Goal: Task Accomplishment & Management: Complete application form

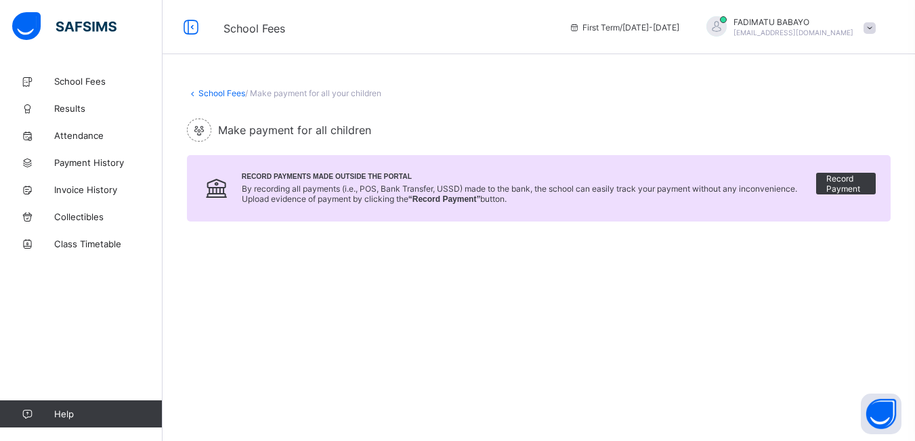
click at [727, 22] on div at bounding box center [717, 26] width 20 height 20
click at [830, 131] on span "Logout" at bounding box center [831, 134] width 89 height 16
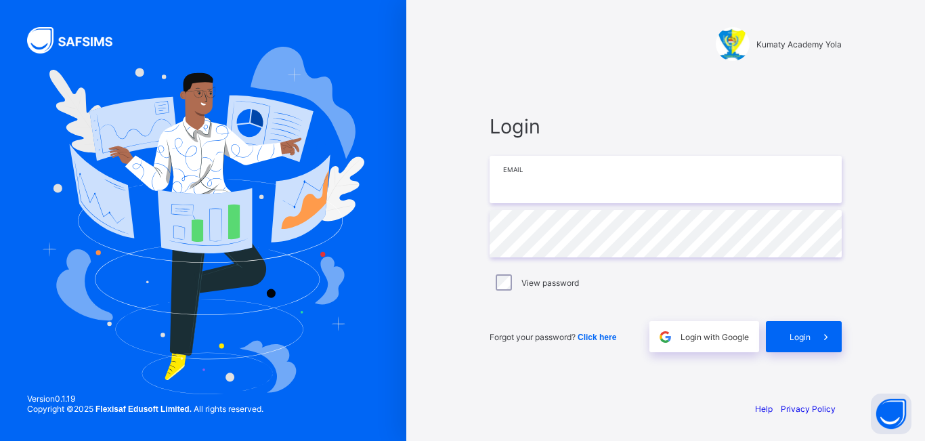
type input "**********"
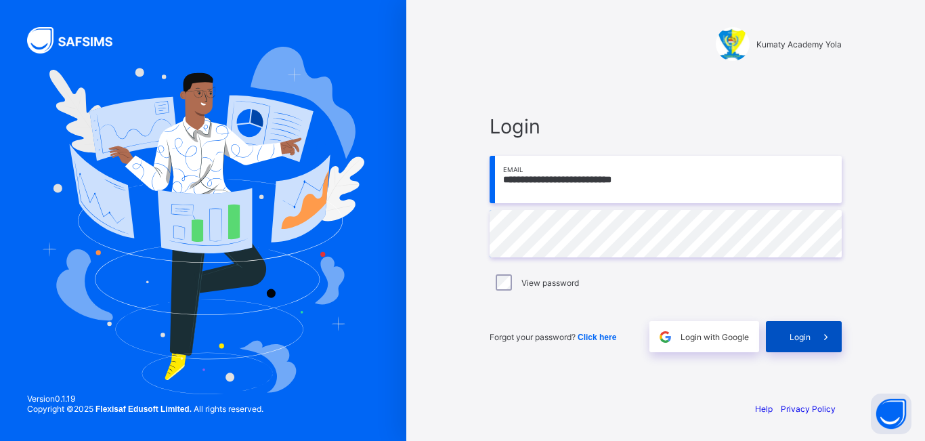
click at [801, 332] on span "Login" at bounding box center [800, 337] width 21 height 10
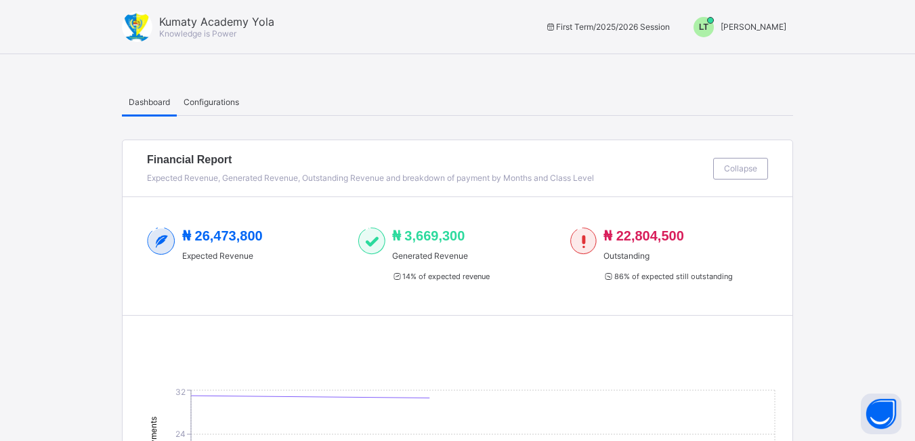
click at [709, 30] on span "LT" at bounding box center [703, 26] width 9 height 9
click at [719, 56] on span "Switch to Admin View" at bounding box center [735, 58] width 103 height 16
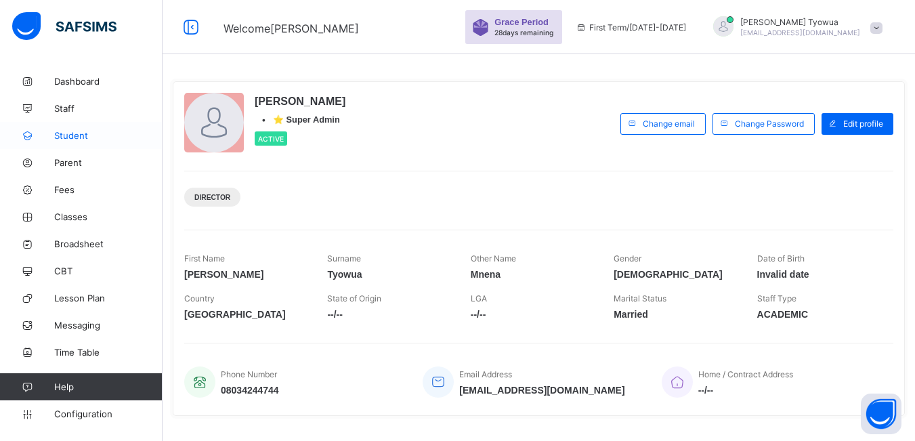
click at [85, 134] on span "Student" at bounding box center [108, 135] width 108 height 11
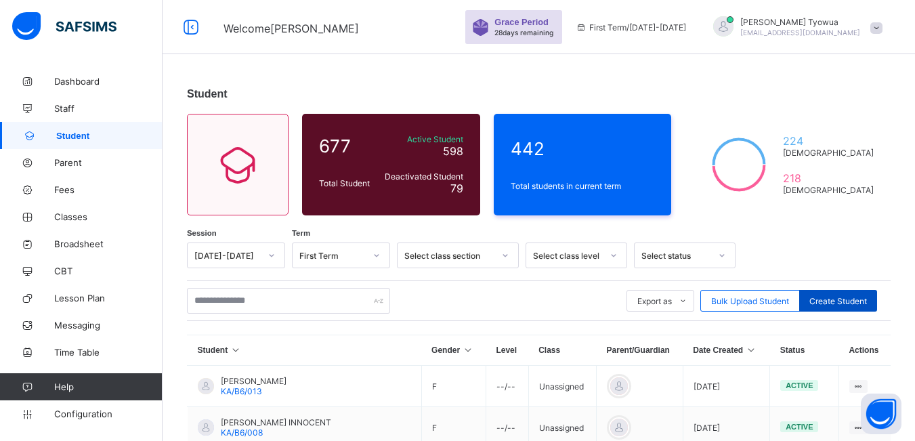
click at [839, 300] on span "Create Student" at bounding box center [838, 301] width 58 height 10
select select "**"
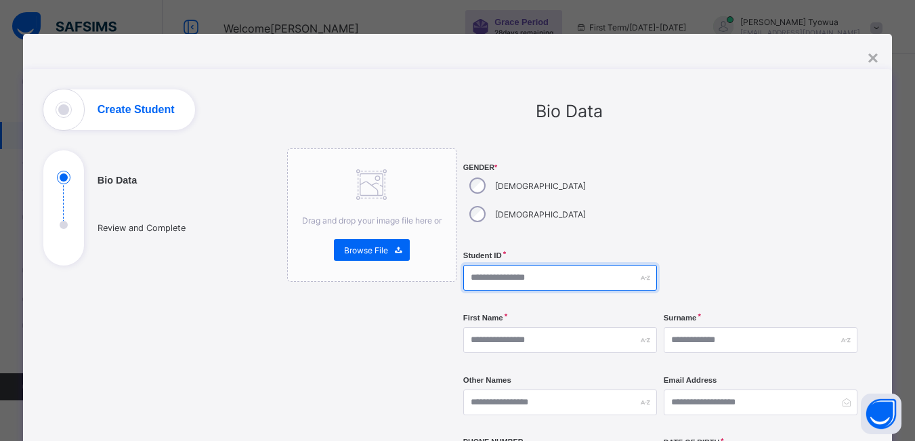
click at [534, 265] on input "text" at bounding box center [560, 278] width 194 height 26
type input "*********"
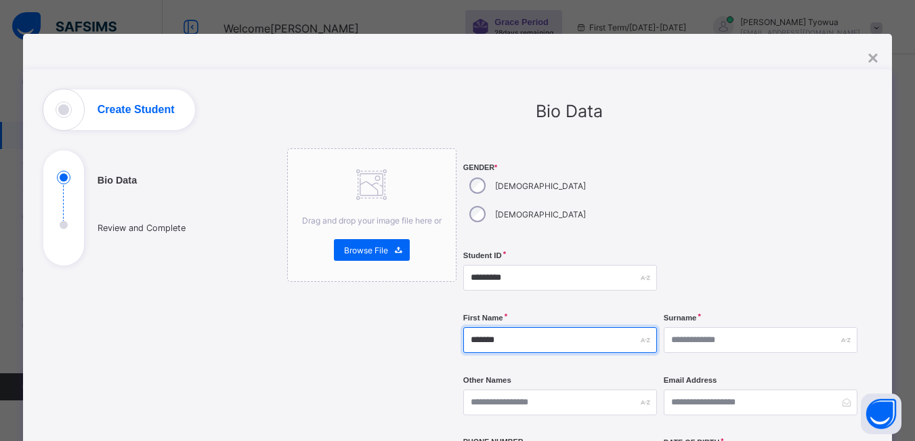
type input "******"
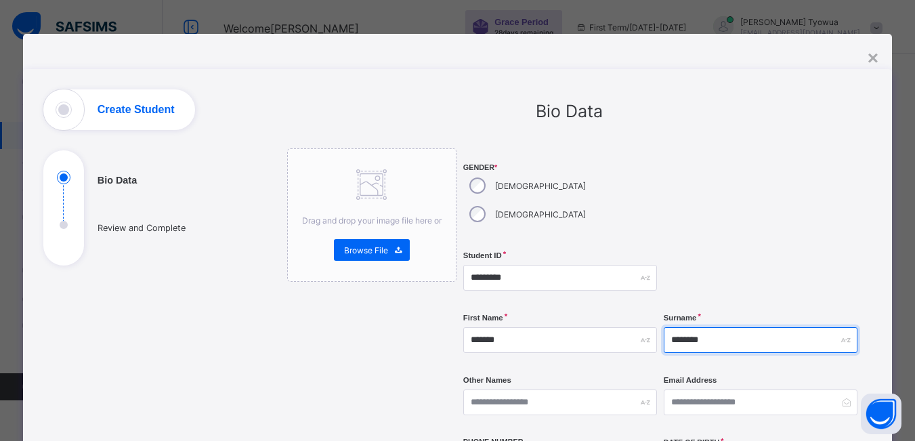
type input "********"
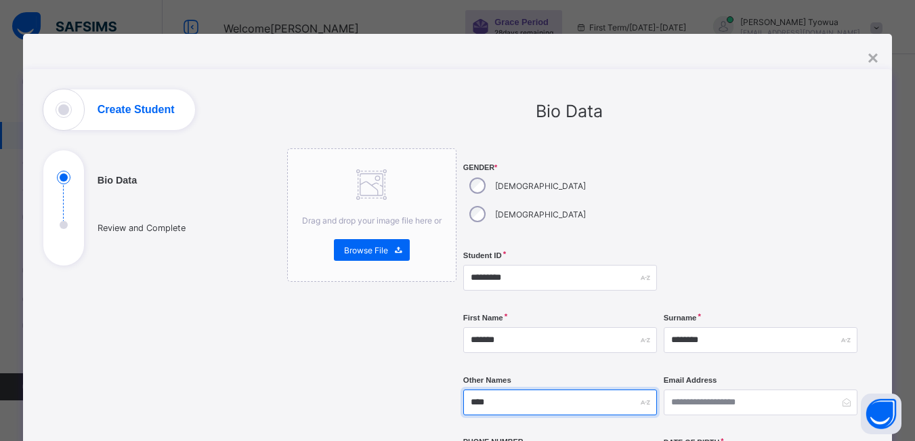
type input "****"
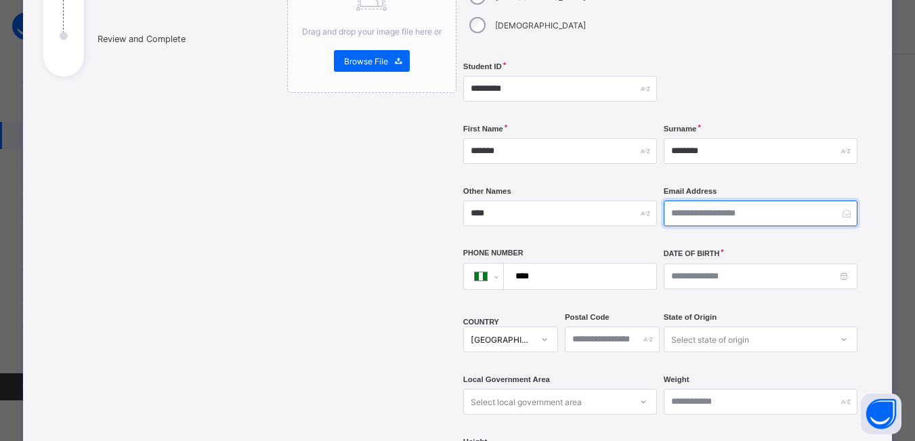
scroll to position [228, 0]
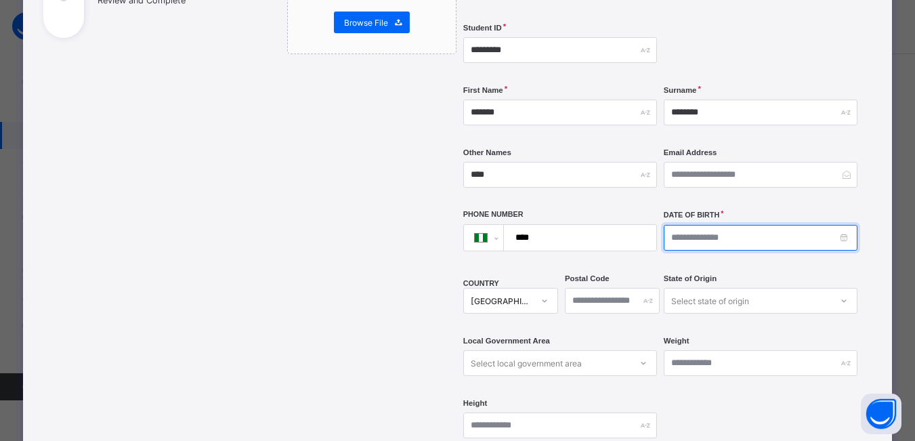
click at [710, 225] on input at bounding box center [761, 238] width 194 height 26
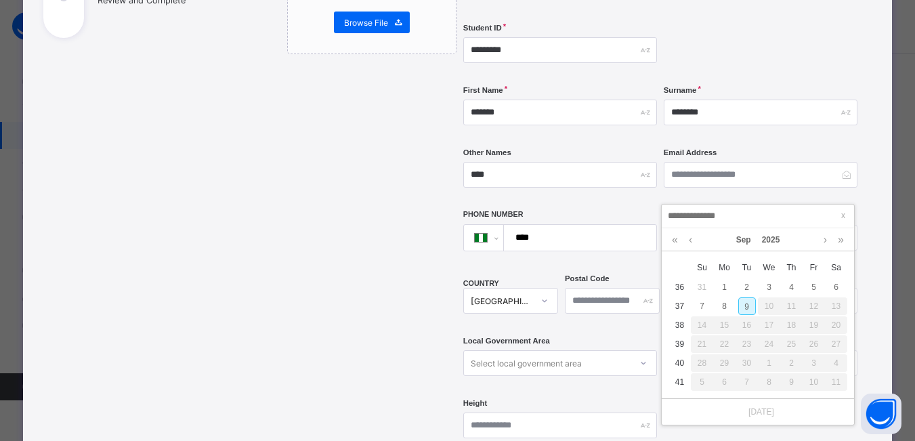
click at [788, 236] on div "Sep 2025" at bounding box center [758, 239] width 179 height 23
click at [774, 239] on link "2025" at bounding box center [771, 239] width 29 height 23
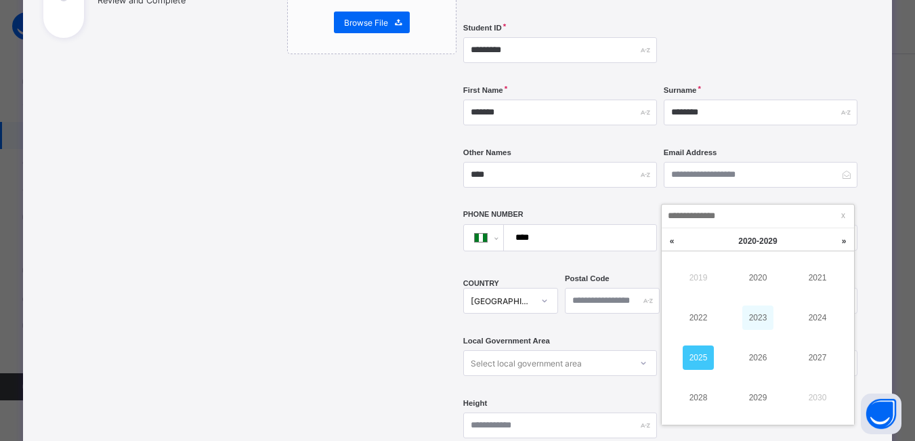
click at [766, 321] on link "2023" at bounding box center [757, 318] width 31 height 24
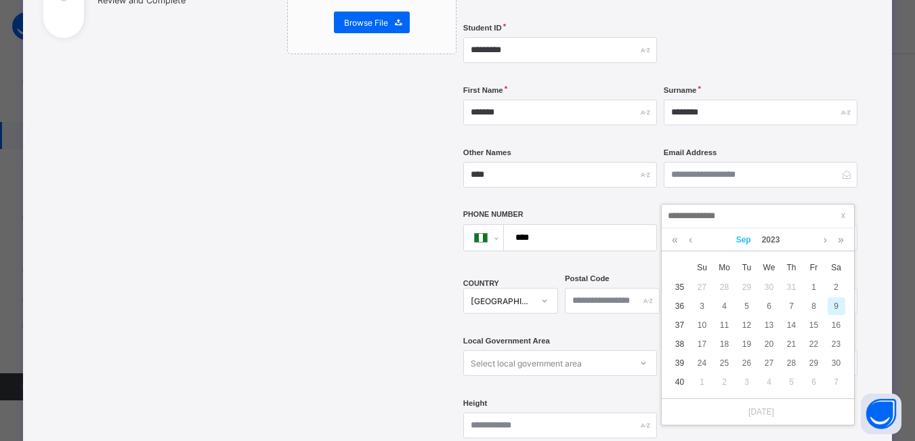
click at [753, 244] on link "Sep" at bounding box center [744, 239] width 26 height 23
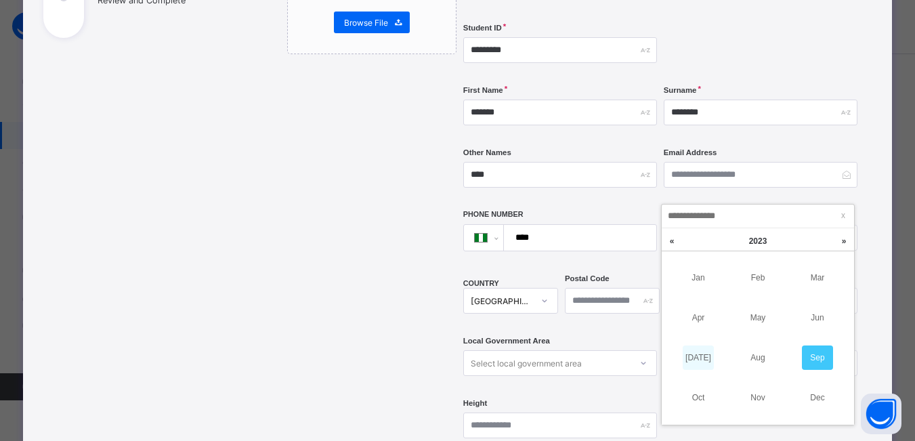
click at [697, 355] on link "[DATE]" at bounding box center [698, 357] width 31 height 24
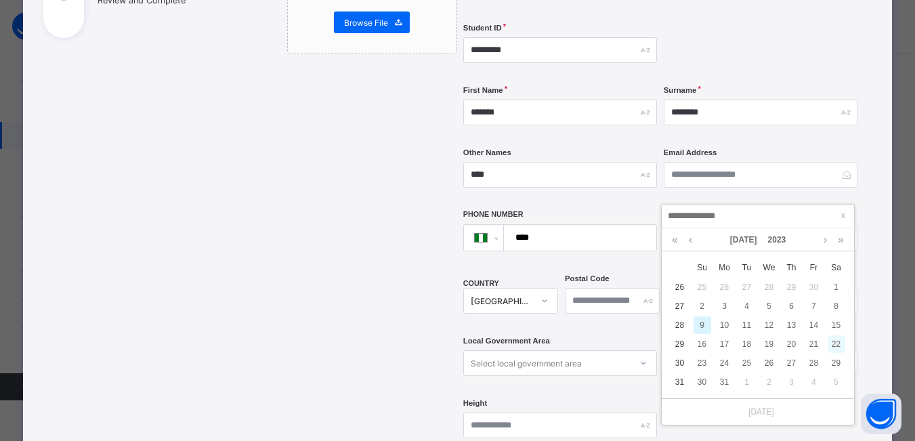
click at [837, 345] on div "22" at bounding box center [837, 344] width 18 height 18
type input "**********"
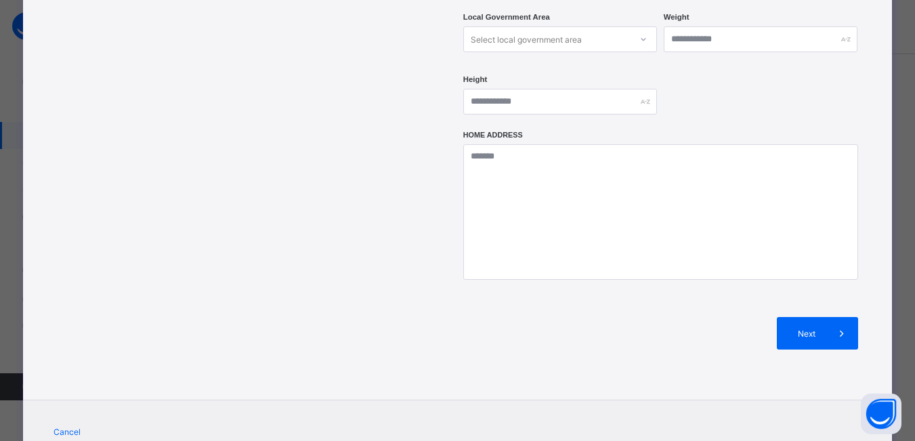
scroll to position [576, 0]
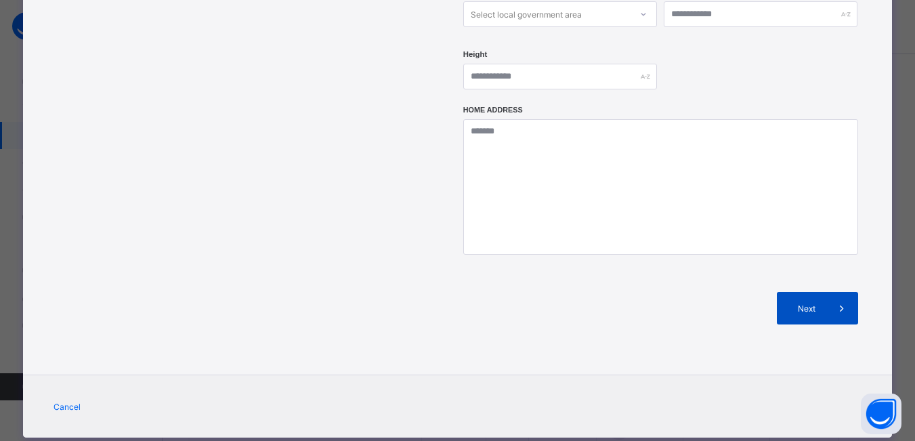
click at [820, 303] on span "Next" at bounding box center [806, 308] width 39 height 10
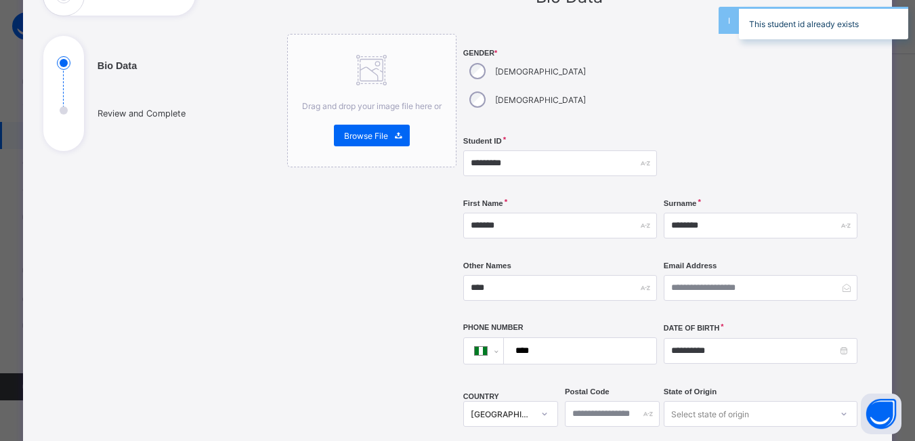
scroll to position [0, 0]
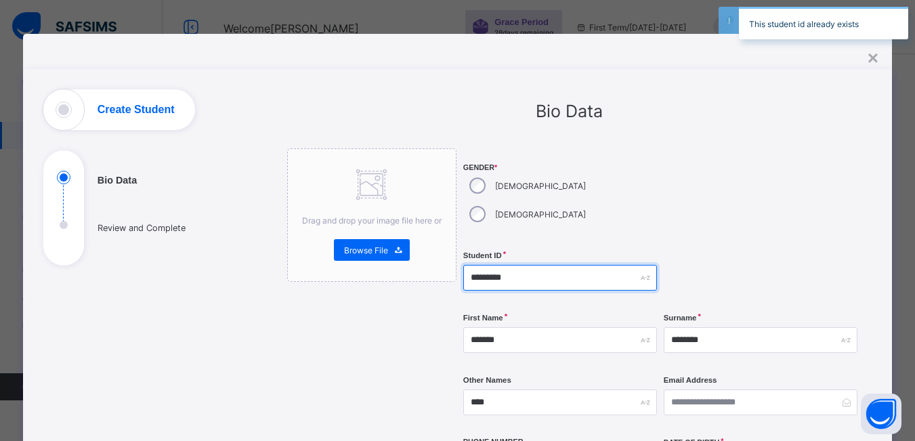
click at [520, 265] on input "*********" at bounding box center [560, 278] width 194 height 26
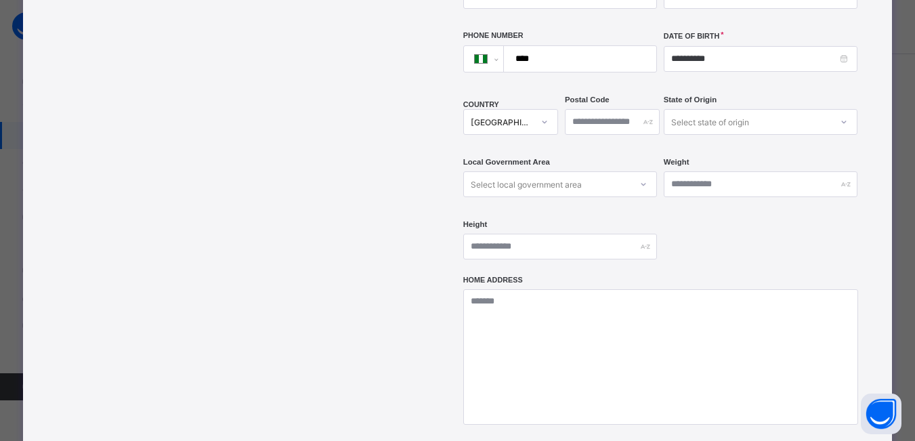
scroll to position [581, 0]
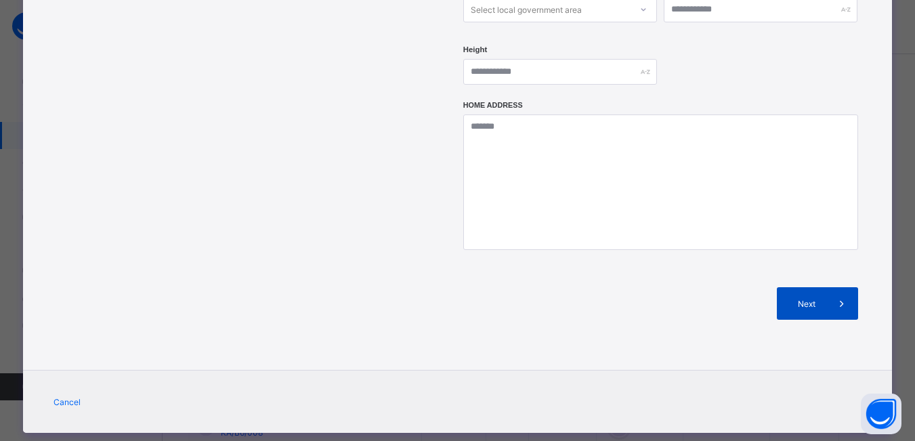
type input "*********"
click at [790, 287] on div "Next" at bounding box center [817, 303] width 81 height 33
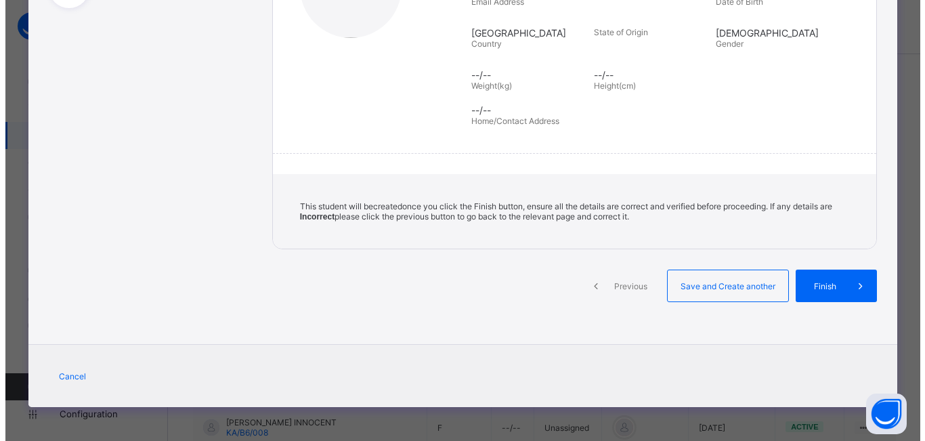
scroll to position [259, 0]
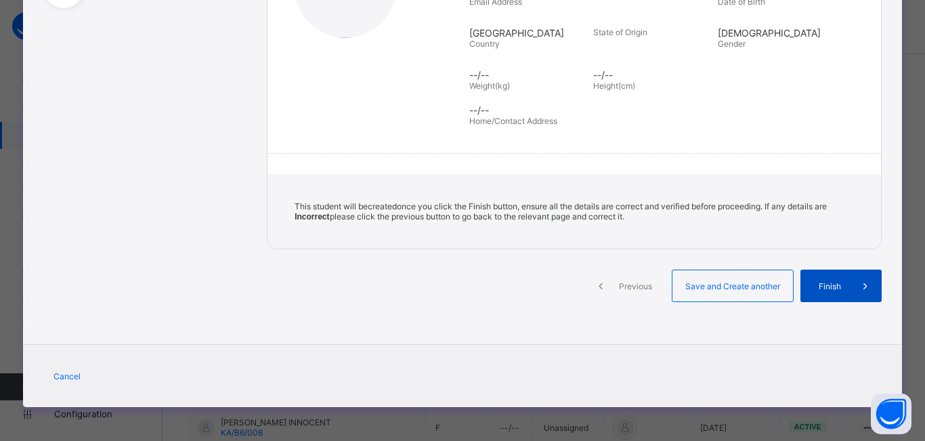
click at [818, 276] on div "Finish" at bounding box center [841, 286] width 81 height 33
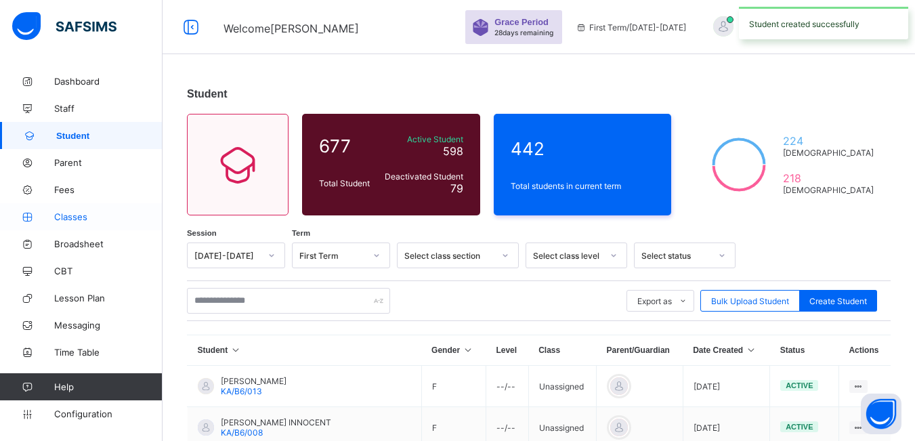
click at [70, 211] on span "Classes" at bounding box center [108, 216] width 108 height 11
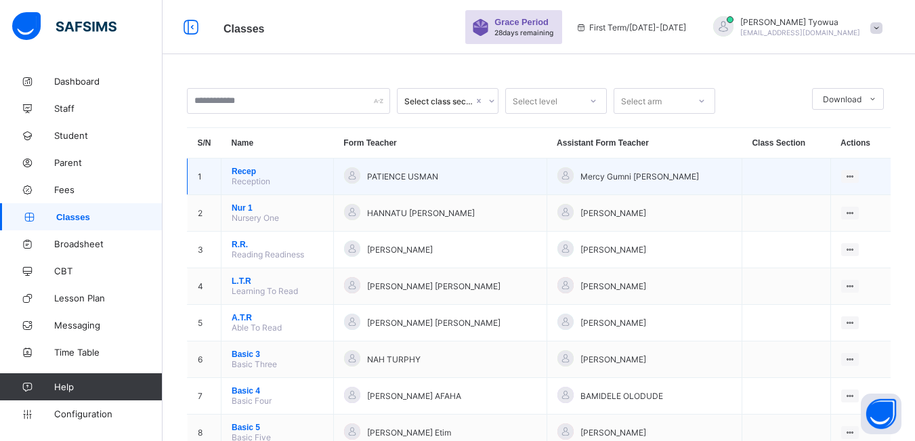
click at [248, 174] on span "Recep" at bounding box center [277, 171] width 91 height 9
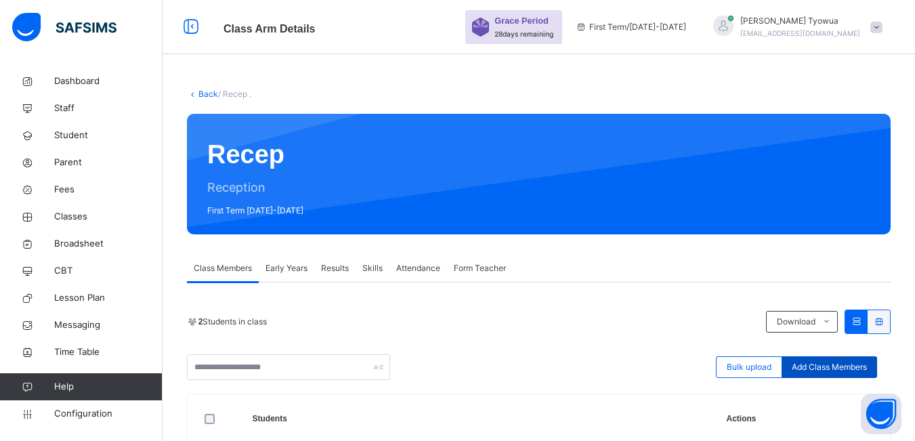
click at [858, 370] on span "Add Class Members" at bounding box center [829, 367] width 75 height 12
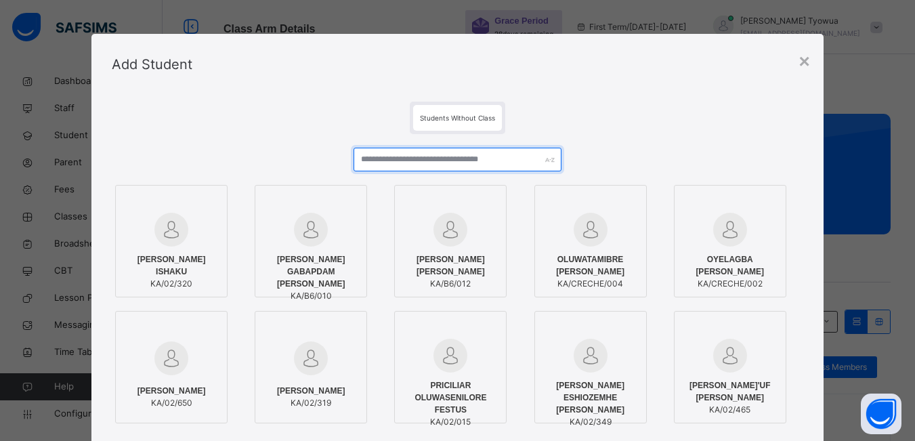
click at [442, 164] on input "text" at bounding box center [457, 160] width 207 height 24
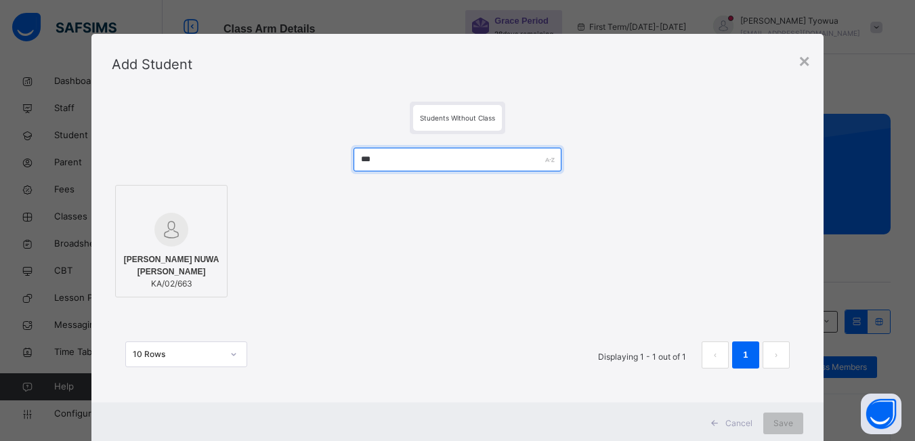
type input "***"
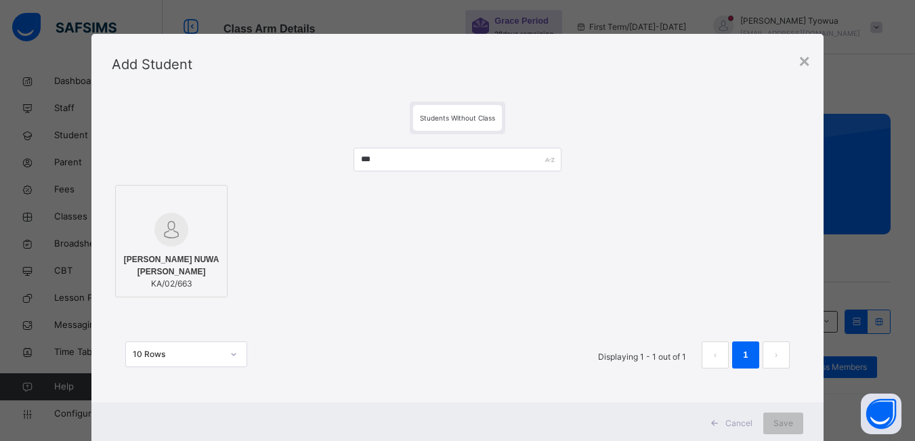
click at [201, 227] on div at bounding box center [172, 230] width 98 height 34
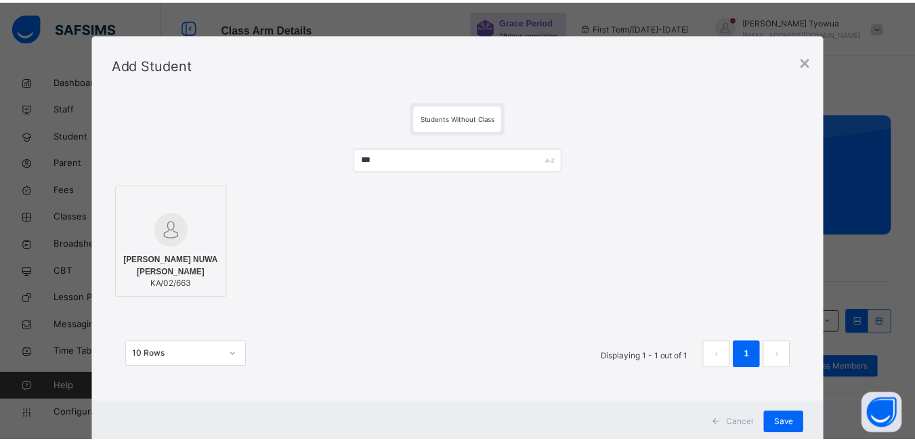
scroll to position [37, 0]
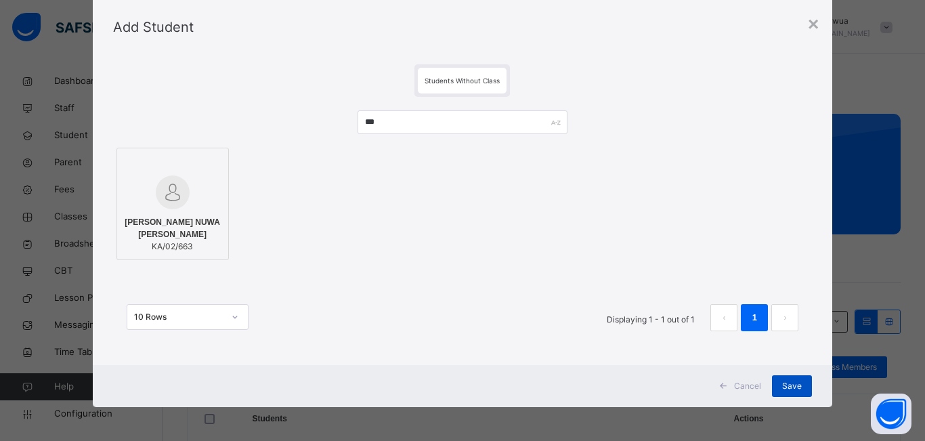
click at [786, 379] on div "Save" at bounding box center [792, 386] width 40 height 22
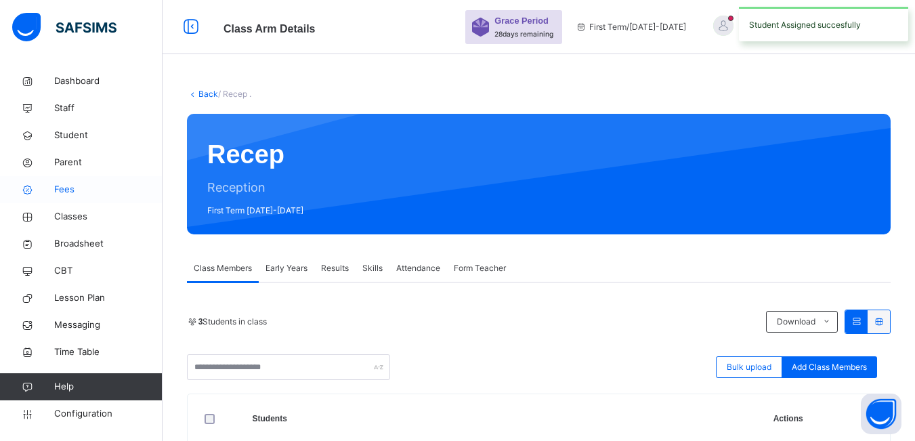
click at [48, 183] on link "Fees" at bounding box center [81, 189] width 163 height 27
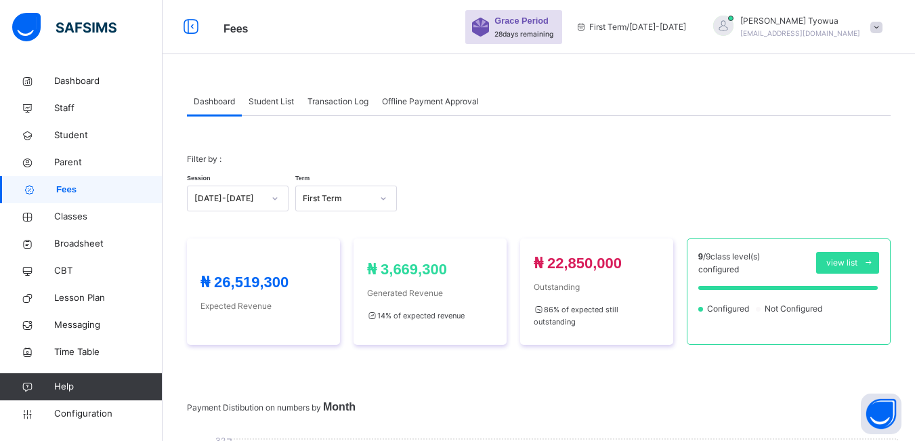
click at [277, 108] on div "Student List" at bounding box center [271, 101] width 59 height 27
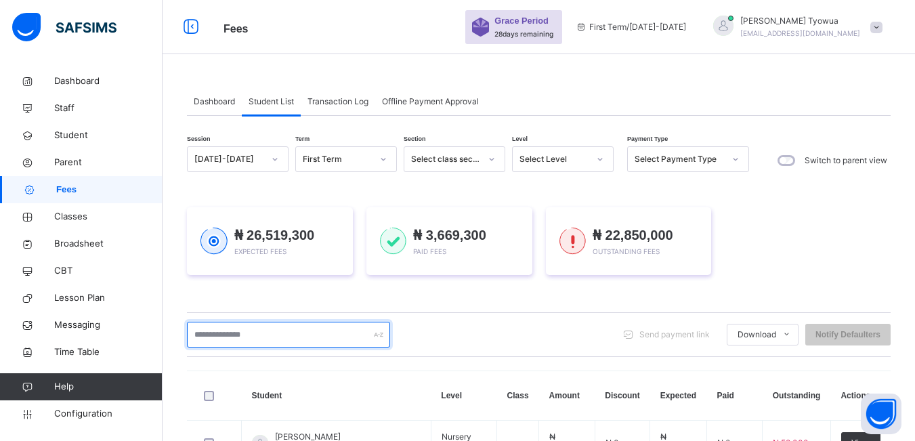
click at [294, 335] on input "text" at bounding box center [288, 335] width 203 height 26
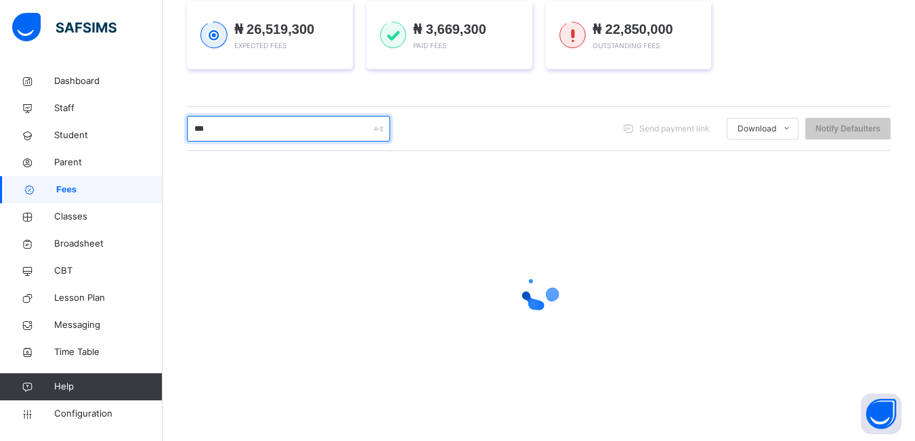
scroll to position [106, 0]
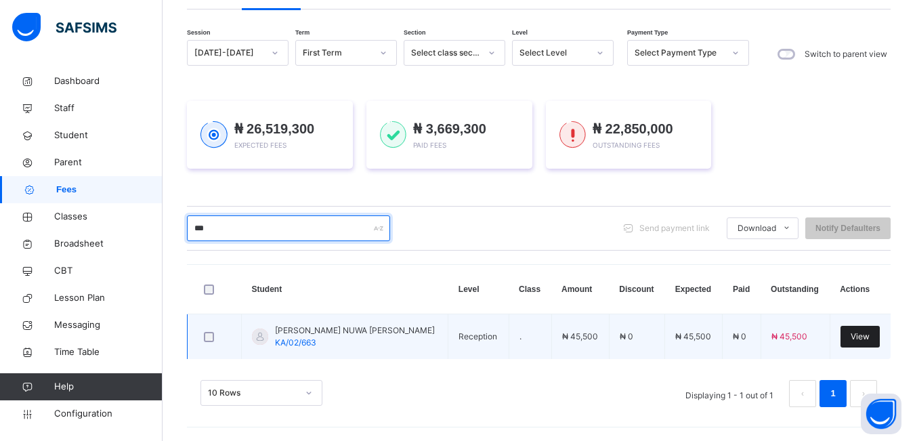
type input "***"
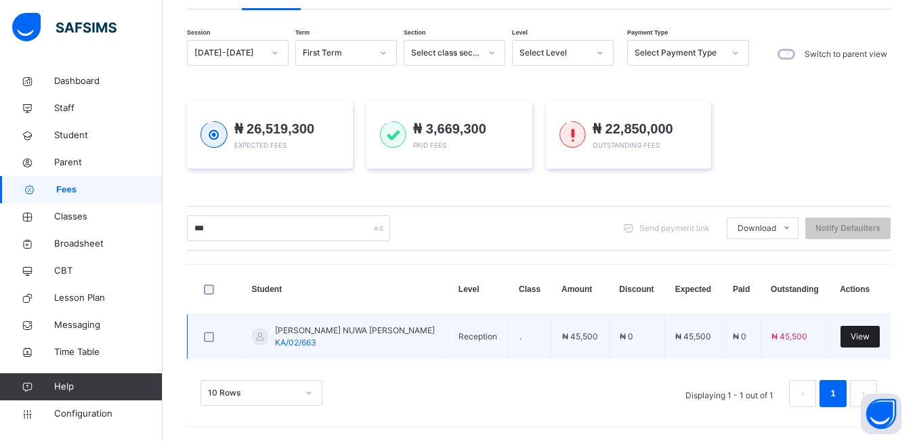
click at [856, 329] on div "View" at bounding box center [860, 337] width 39 height 22
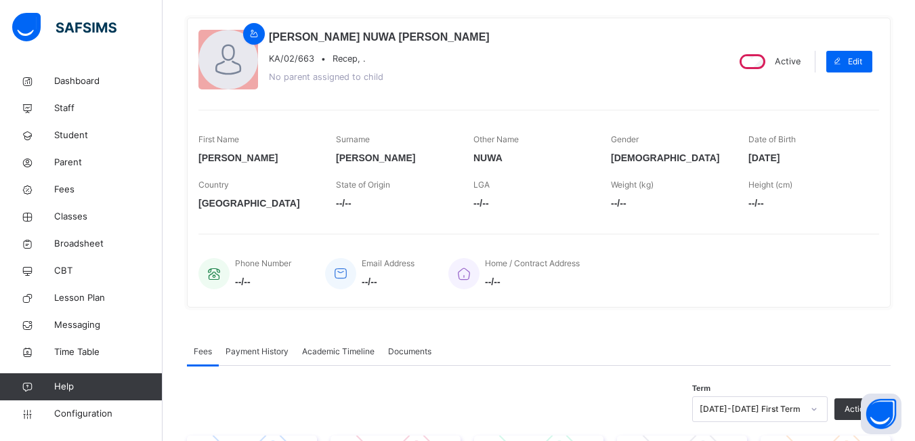
scroll to position [308, 0]
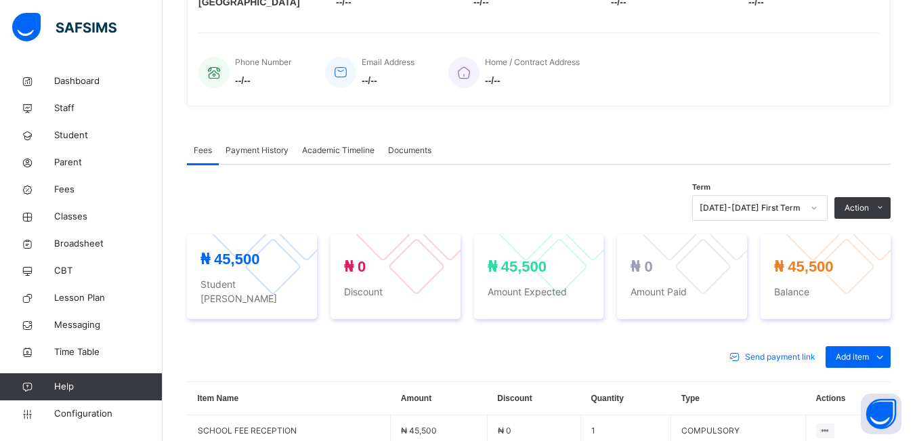
click at [0, 0] on div "Optional items" at bounding box center [0, 0] width 0 height 0
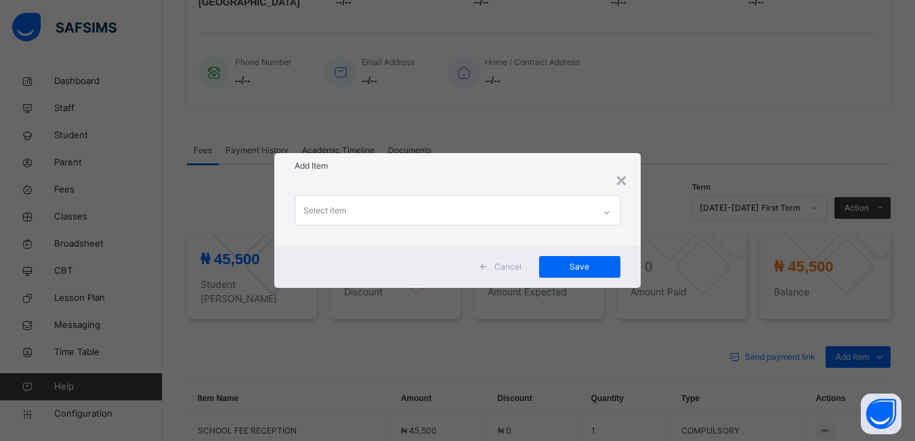
click at [853, 372] on div "× Add Item Select item Cancel Save" at bounding box center [457, 220] width 915 height 441
click at [549, 201] on div "Select item" at bounding box center [444, 210] width 298 height 28
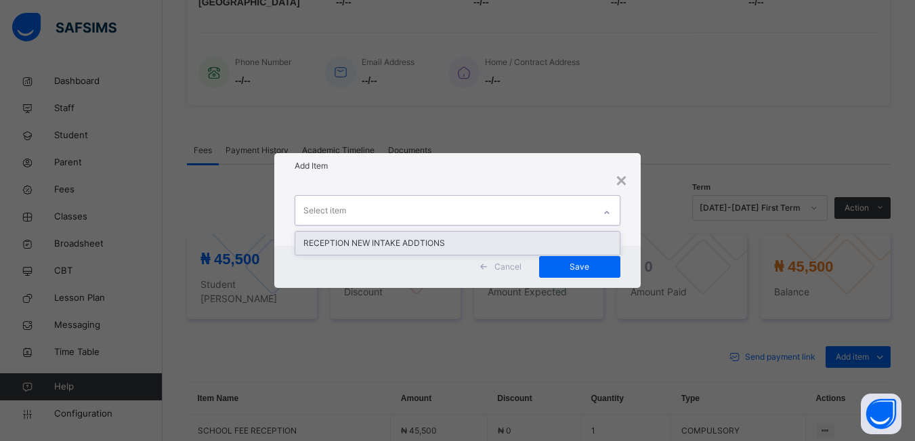
click at [423, 238] on div "RECEPTION NEW INTAKE ADDTIONS" at bounding box center [457, 243] width 324 height 23
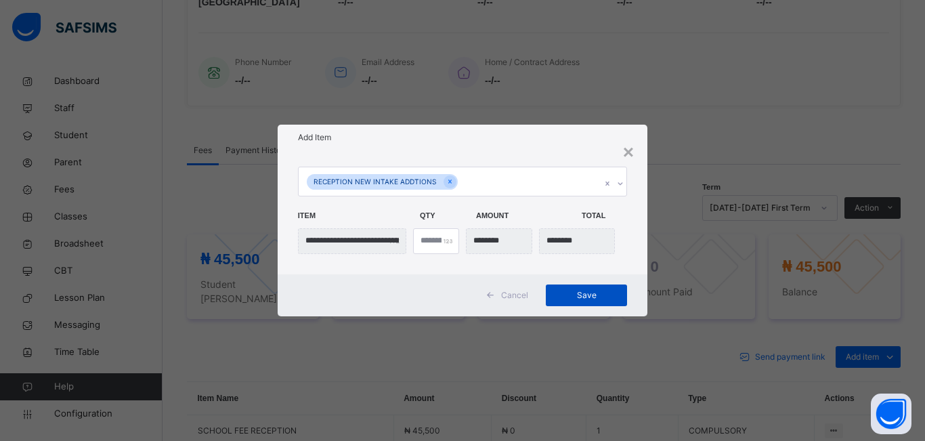
click at [591, 291] on span "Save" at bounding box center [586, 295] width 61 height 12
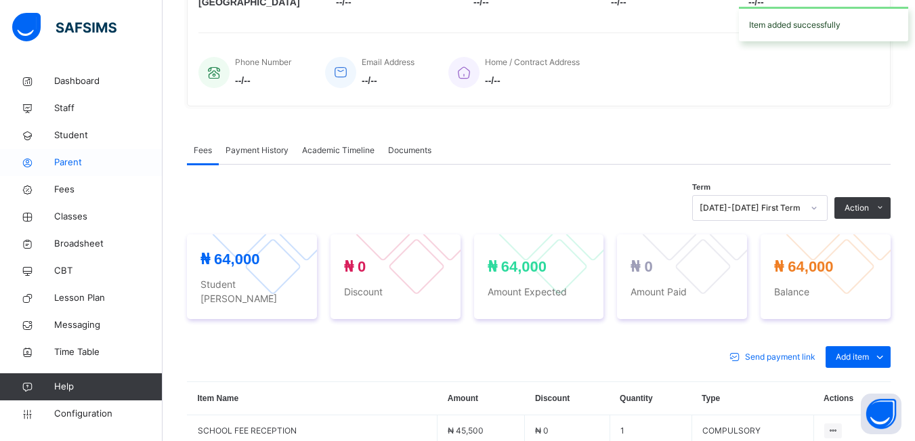
click at [65, 156] on span "Parent" at bounding box center [108, 163] width 108 height 14
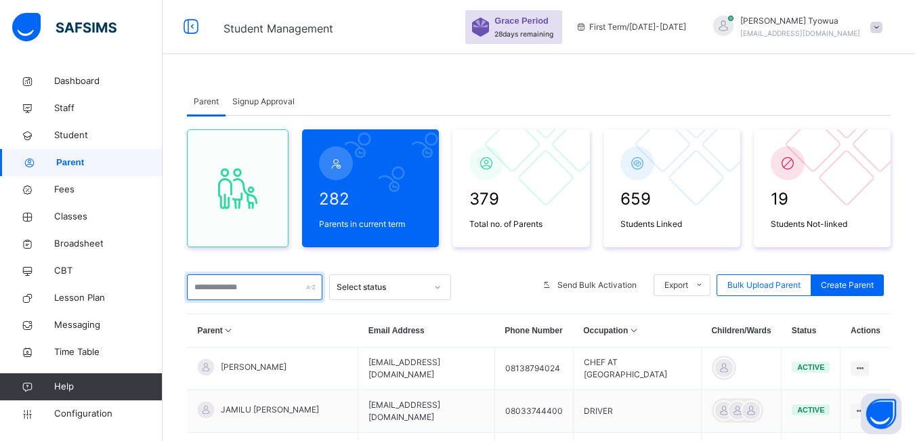
click at [224, 285] on input "text" at bounding box center [254, 287] width 135 height 26
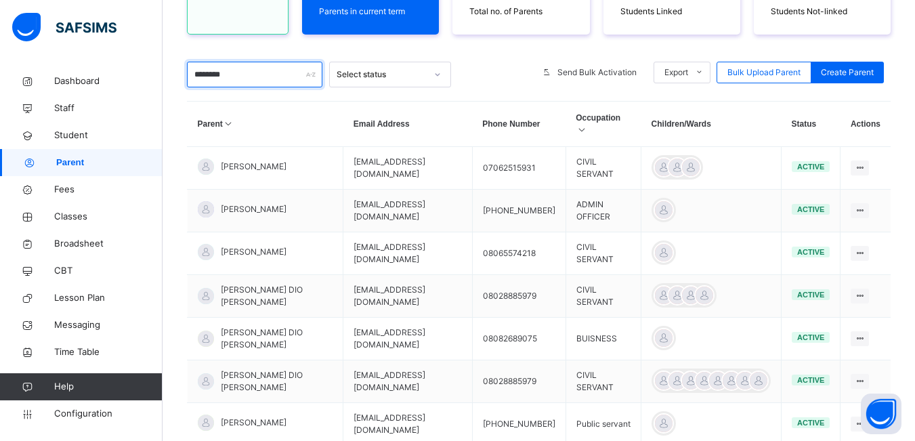
scroll to position [207, 0]
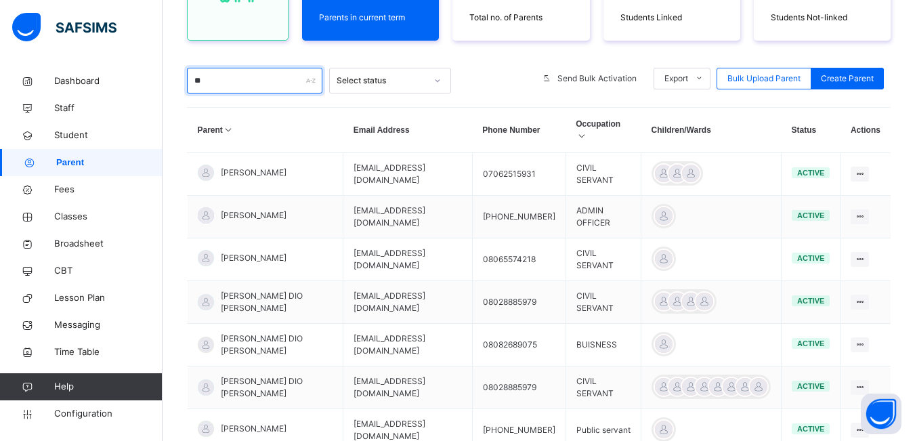
type input "*"
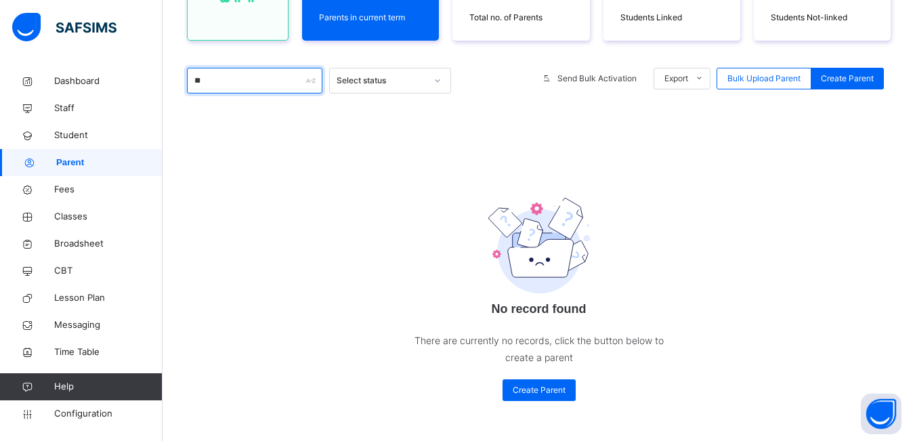
type input "*"
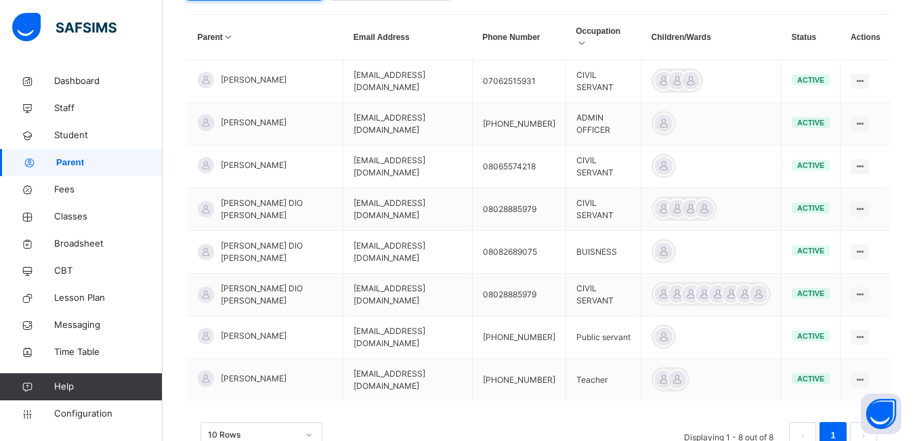
scroll to position [301, 0]
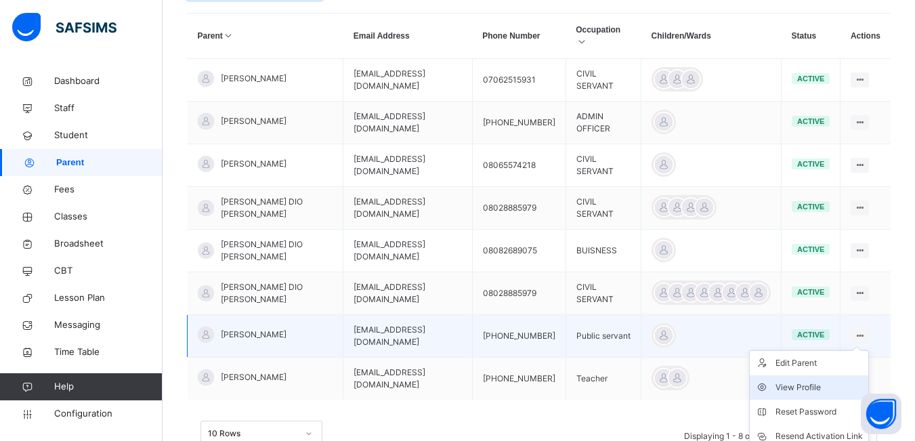
type input "********"
click at [806, 381] on div "View Profile" at bounding box center [819, 388] width 87 height 14
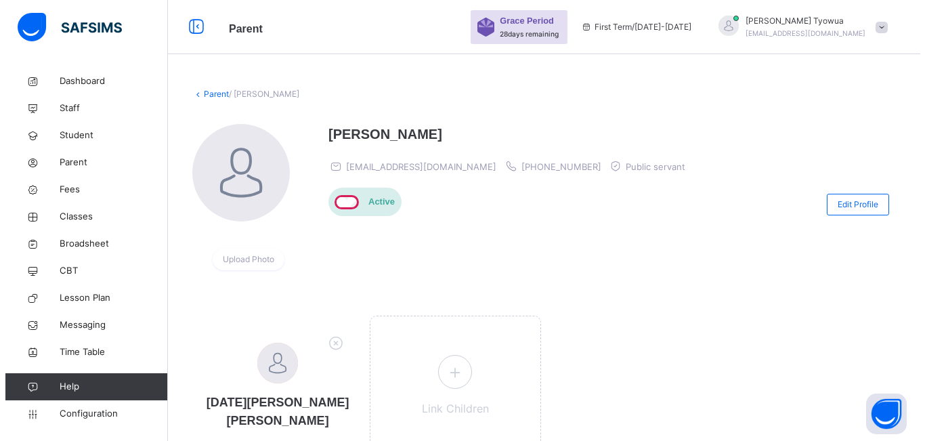
scroll to position [78, 0]
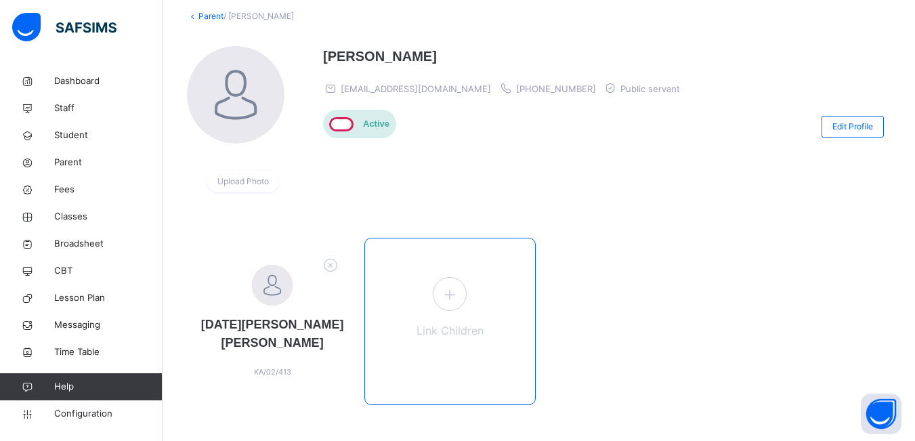
click at [462, 291] on icon at bounding box center [450, 294] width 24 height 26
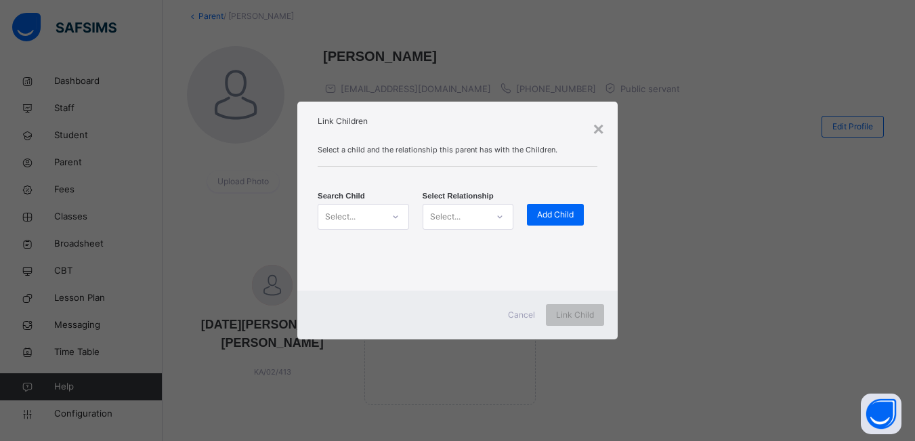
click at [399, 219] on div at bounding box center [395, 217] width 23 height 22
type input "*****"
click at [344, 259] on div "KA/02/663" at bounding box center [367, 259] width 75 height 9
click at [497, 218] on div at bounding box center [505, 217] width 23 height 22
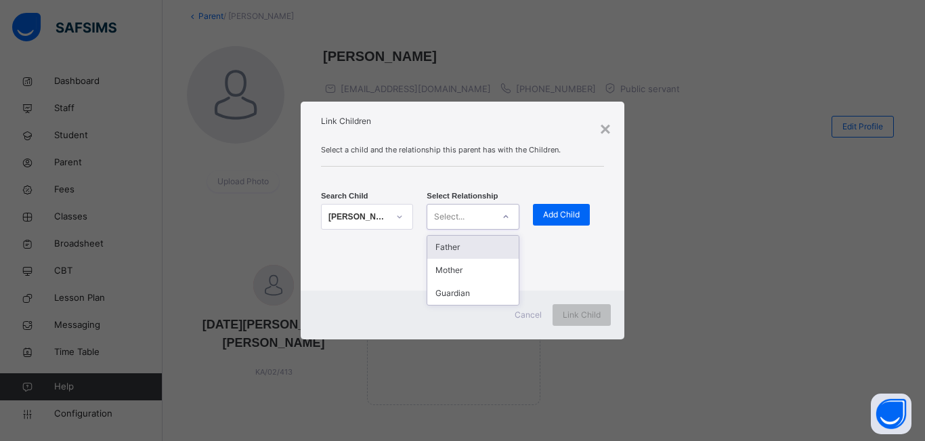
click at [457, 245] on div "Father" at bounding box center [472, 247] width 91 height 23
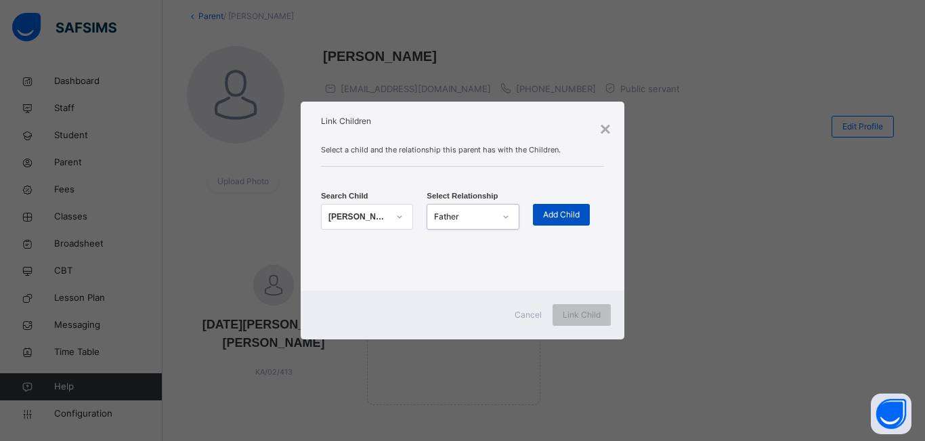
click at [564, 209] on span "Add Child" at bounding box center [561, 215] width 37 height 12
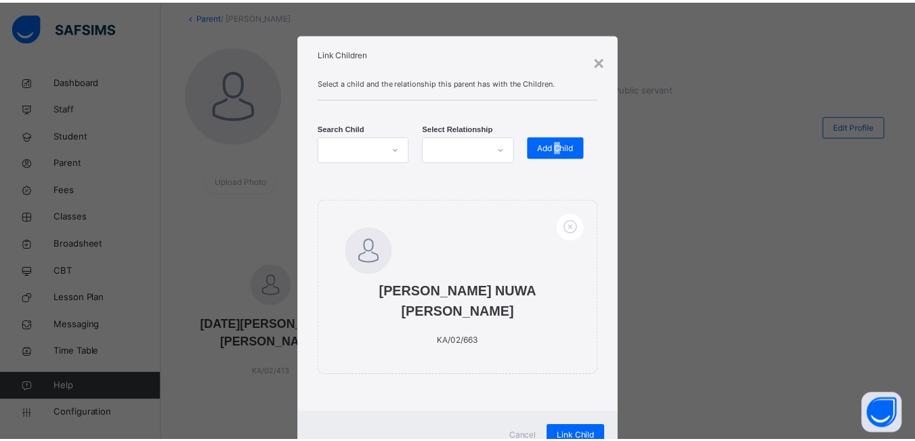
scroll to position [34, 0]
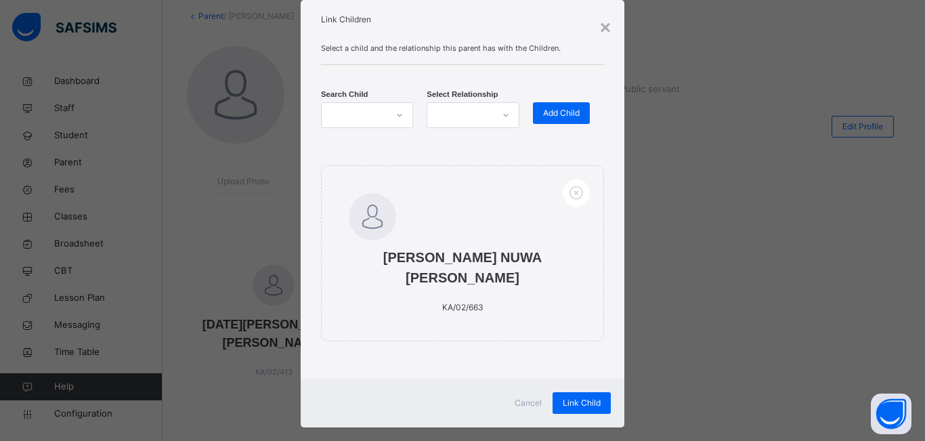
click at [564, 379] on div "Cancel Link Child" at bounding box center [463, 403] width 324 height 49
click at [587, 392] on div "Link Child" at bounding box center [582, 403] width 58 height 22
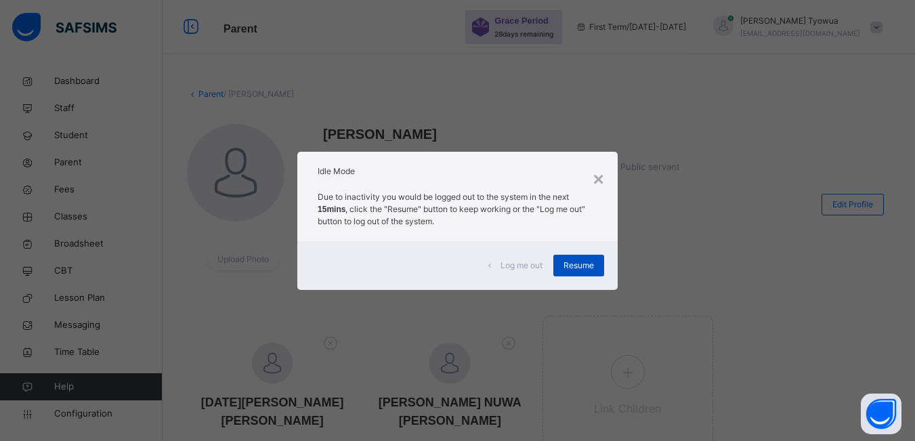
click at [595, 255] on div "Resume" at bounding box center [578, 266] width 51 height 22
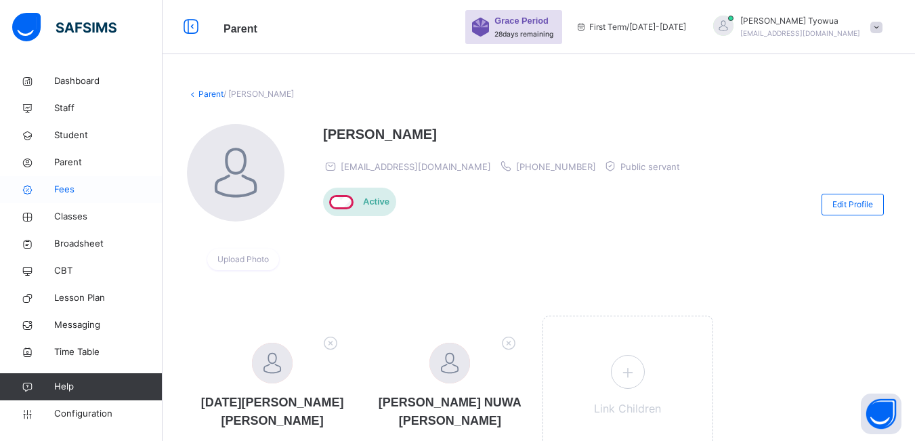
click at [79, 181] on link "Fees" at bounding box center [81, 189] width 163 height 27
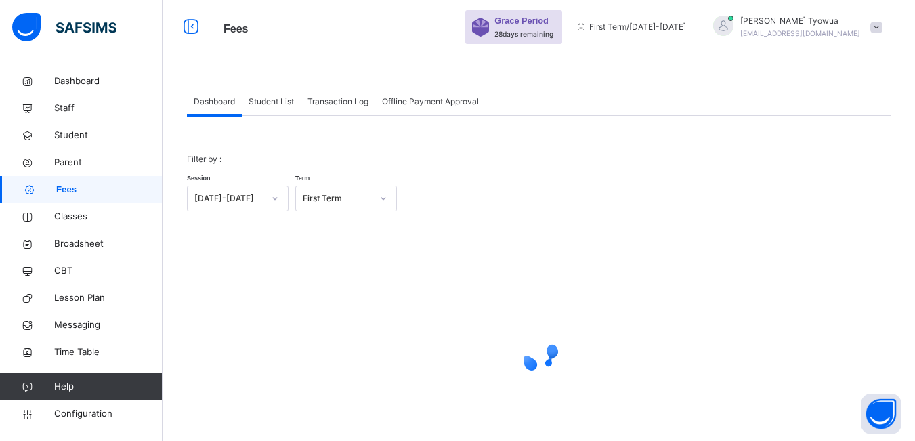
click at [269, 104] on span "Student List" at bounding box center [271, 102] width 45 height 12
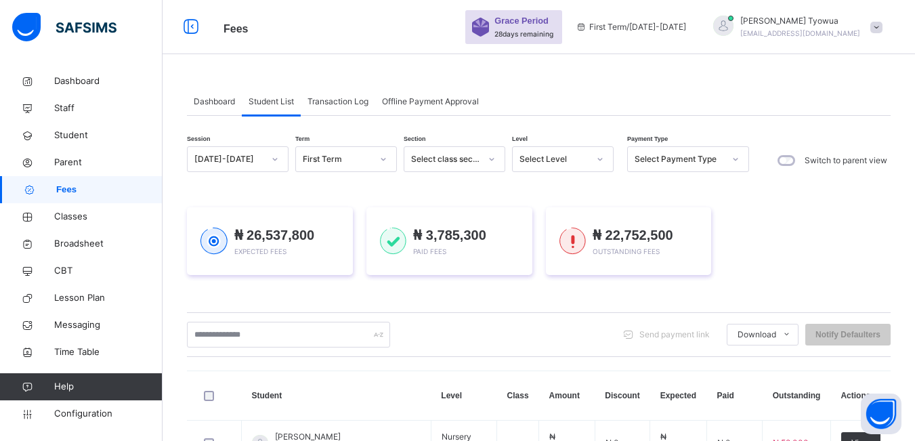
click at [601, 155] on icon at bounding box center [600, 159] width 8 height 14
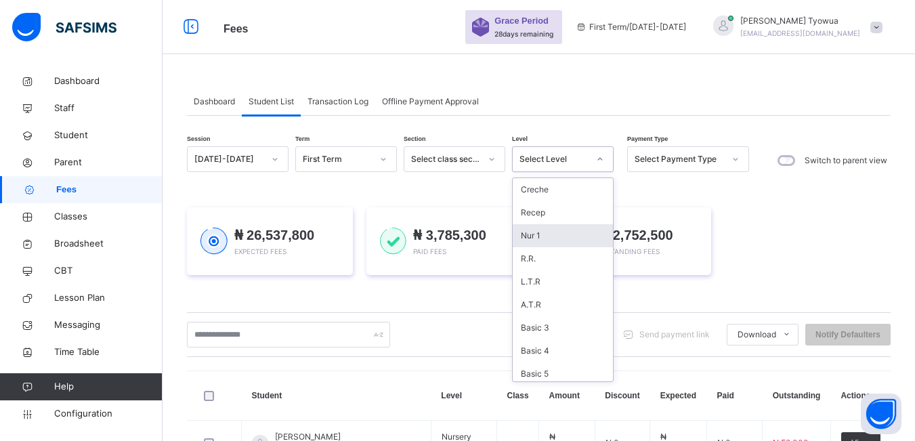
click at [554, 240] on div "Nur 1" at bounding box center [563, 235] width 100 height 23
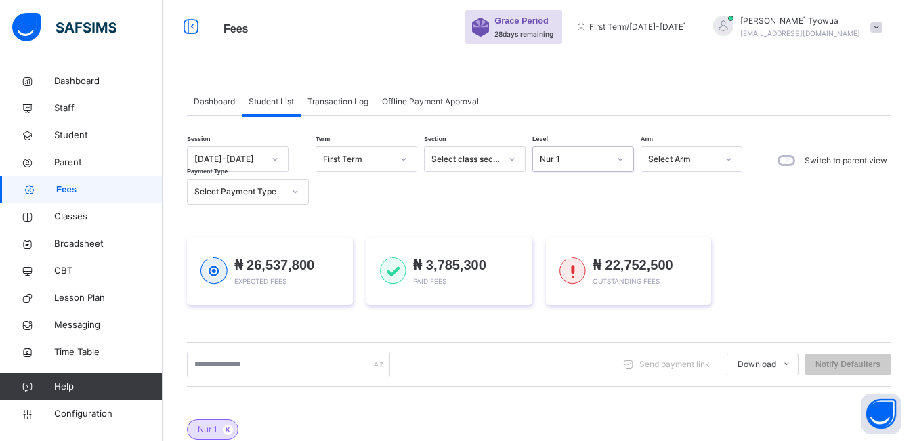
click at [298, 192] on icon at bounding box center [295, 192] width 8 height 14
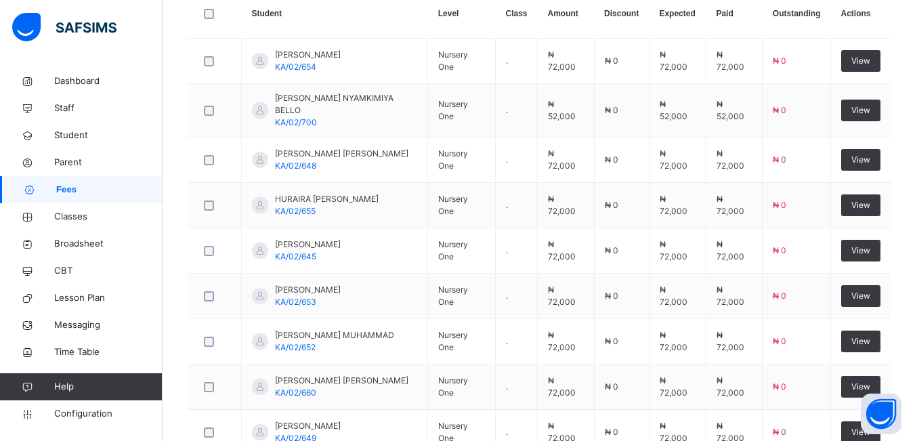
scroll to position [604, 0]
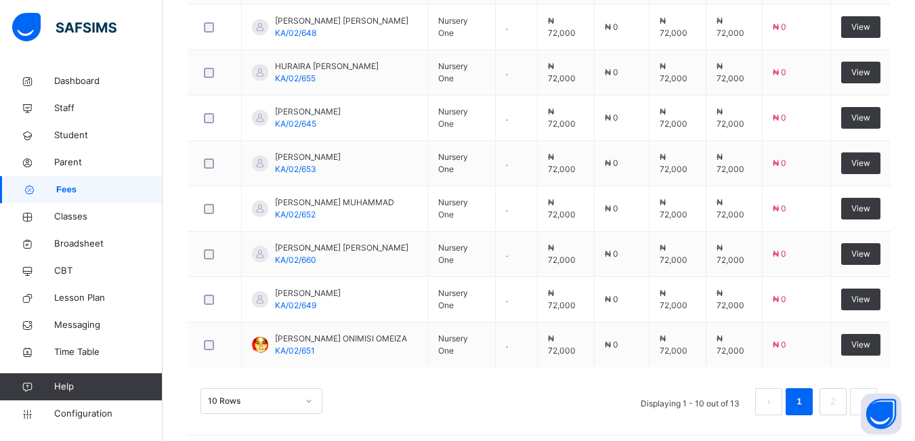
click at [320, 393] on div "10 Rows" at bounding box center [262, 401] width 122 height 26
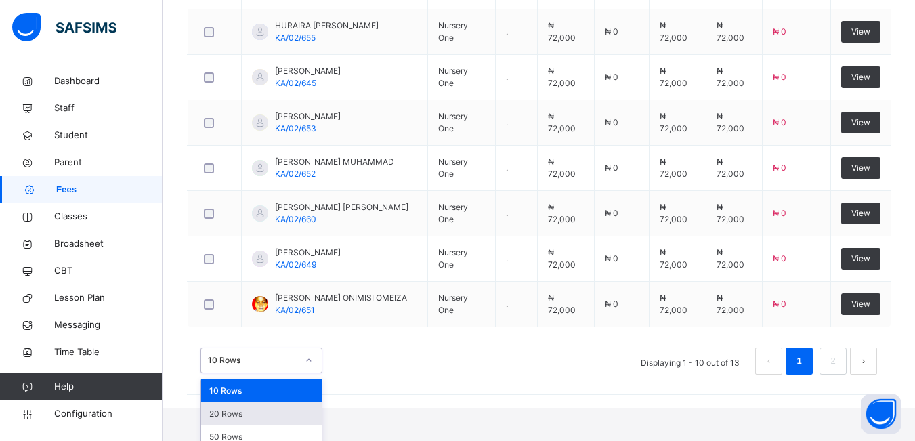
click at [234, 409] on div "20 Rows" at bounding box center [261, 413] width 121 height 23
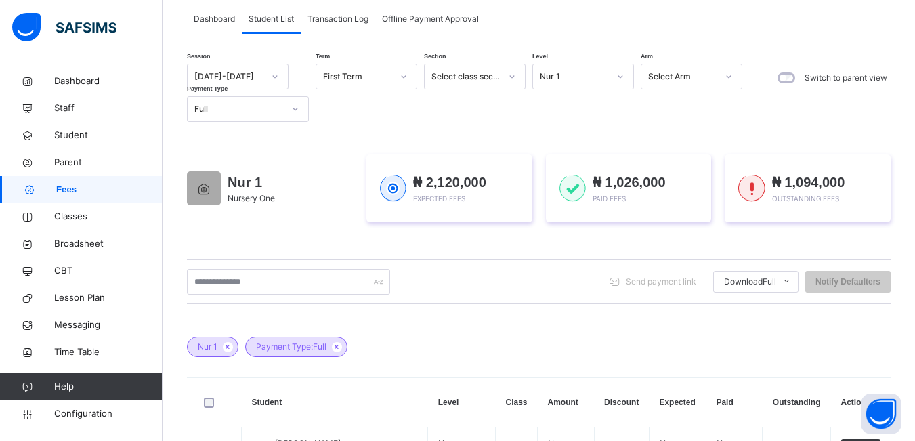
scroll to position [79, 0]
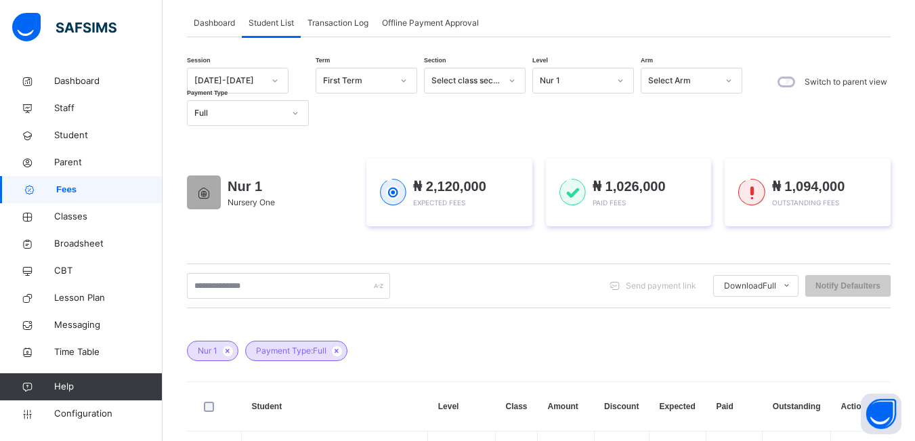
click at [295, 112] on icon at bounding box center [295, 113] width 8 height 14
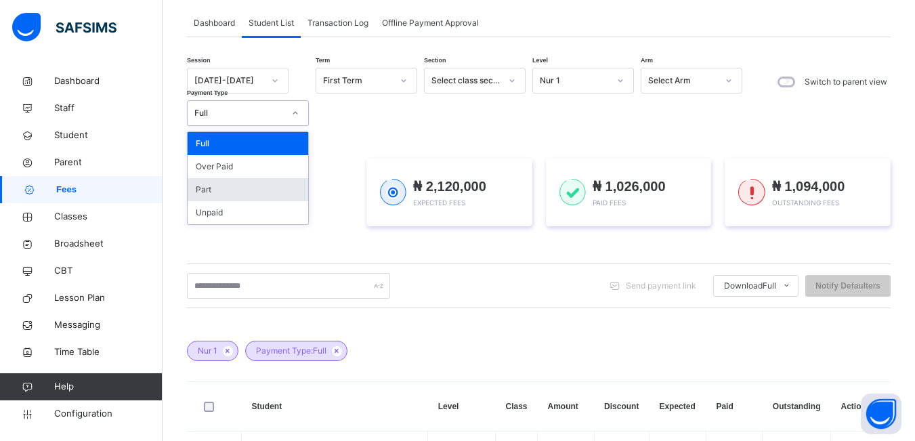
click at [268, 186] on div "Part" at bounding box center [248, 189] width 121 height 23
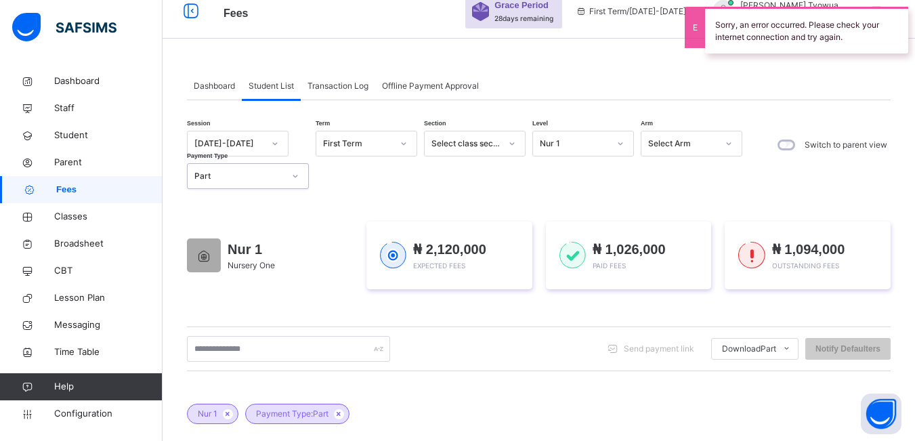
scroll to position [0, 0]
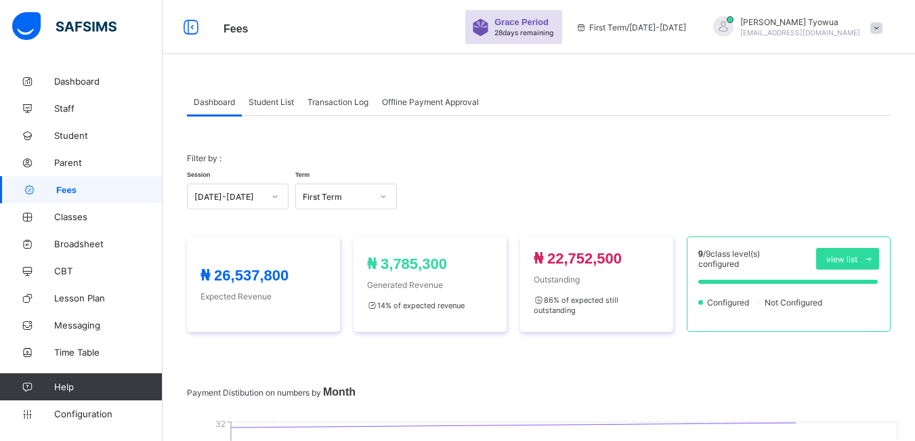
click at [273, 102] on span "Student List" at bounding box center [271, 102] width 45 height 10
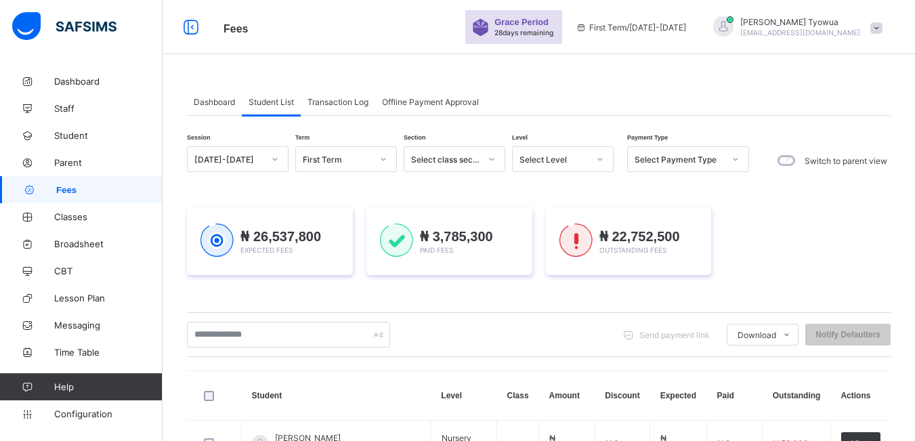
click at [589, 165] on div at bounding box center [600, 159] width 23 height 22
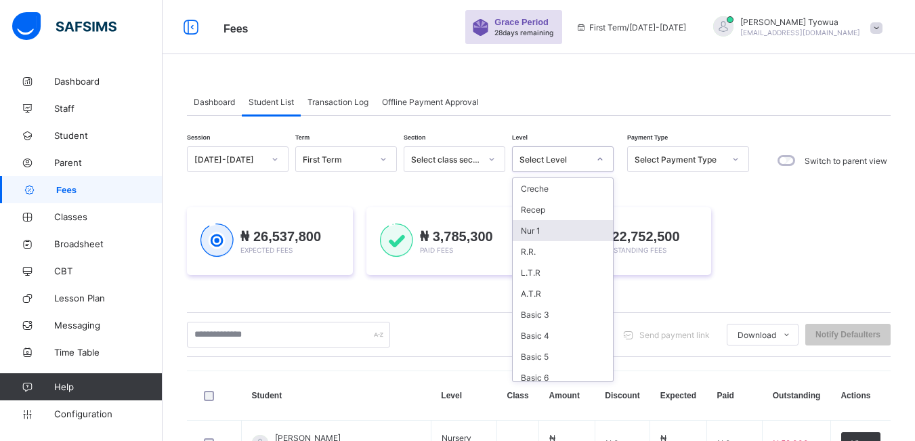
click at [551, 232] on div "Nur 1" at bounding box center [563, 230] width 100 height 21
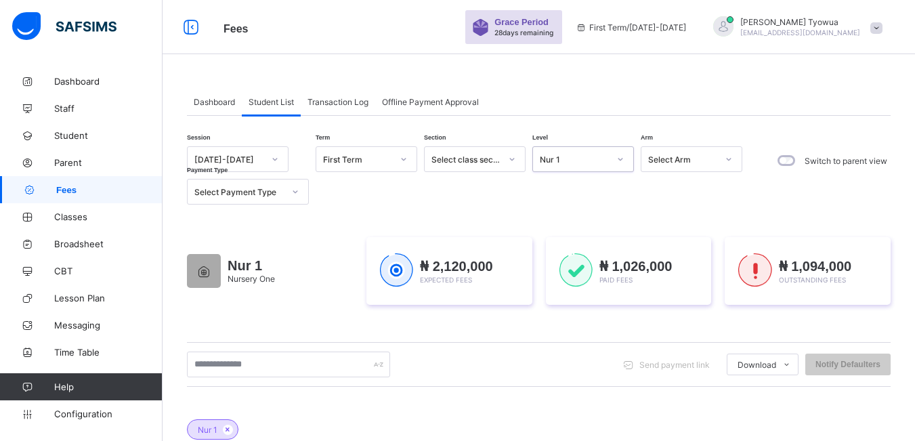
click at [299, 190] on div at bounding box center [295, 192] width 23 height 22
click at [253, 260] on div "Part" at bounding box center [248, 263] width 121 height 21
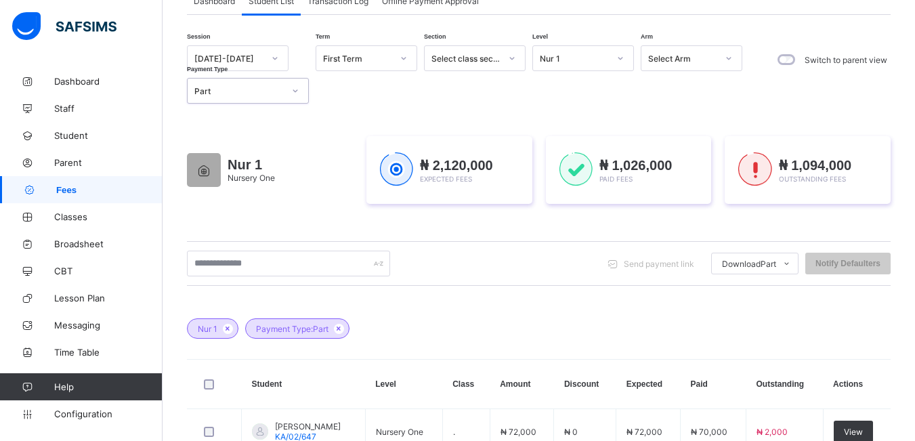
scroll to position [241, 0]
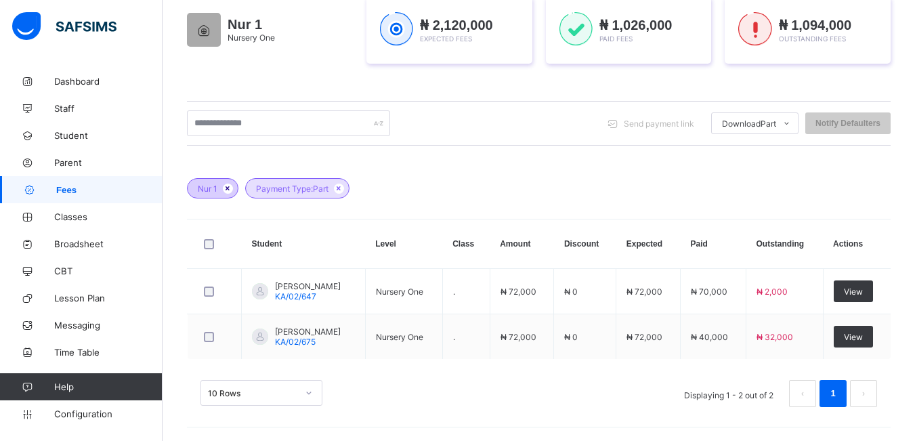
click at [232, 186] on icon at bounding box center [228, 188] width 12 height 8
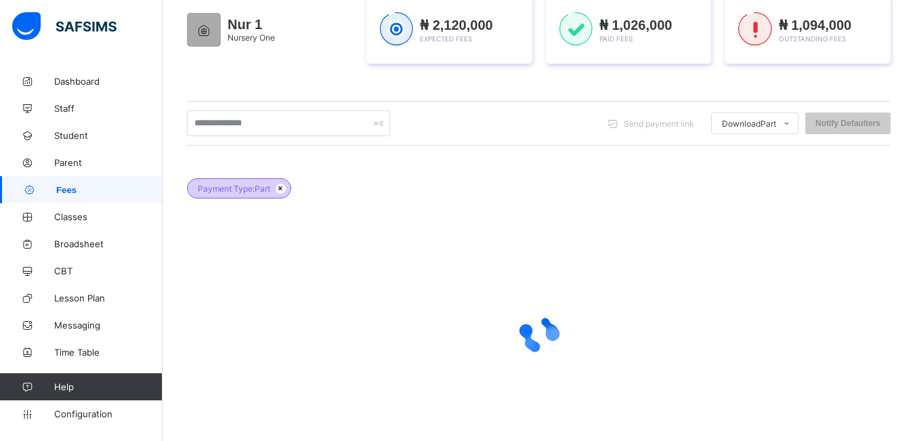
click at [284, 189] on icon at bounding box center [281, 188] width 12 height 8
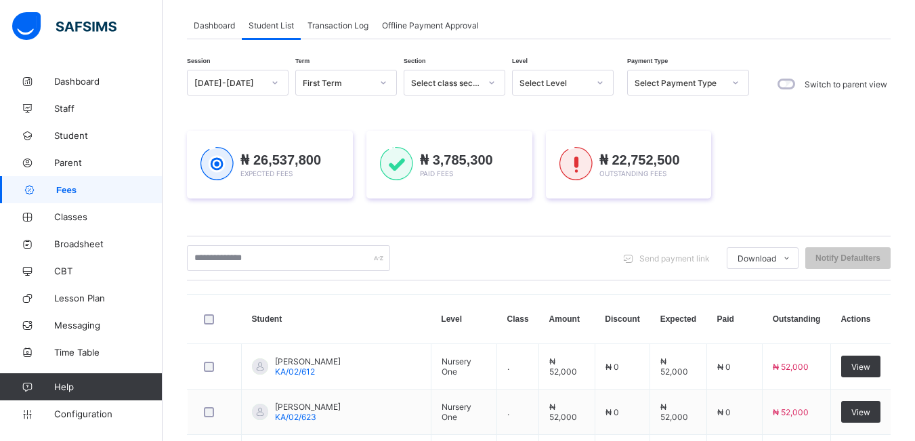
scroll to position [0, 0]
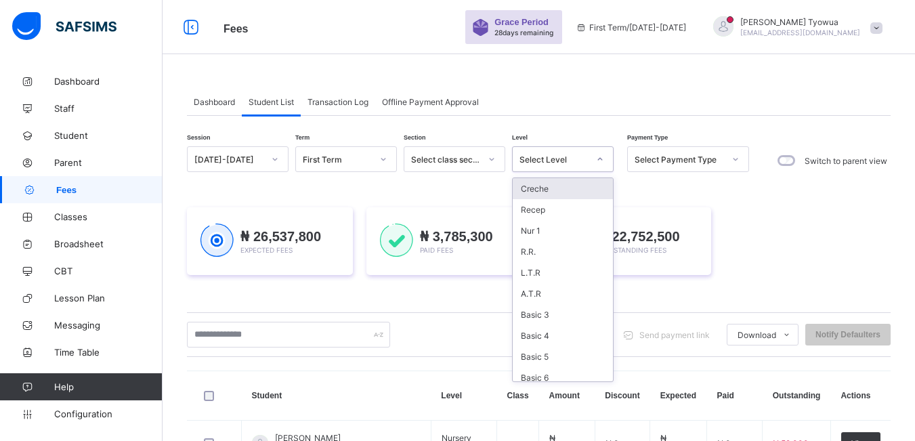
click at [585, 163] on div "Select Level" at bounding box center [554, 159] width 69 height 10
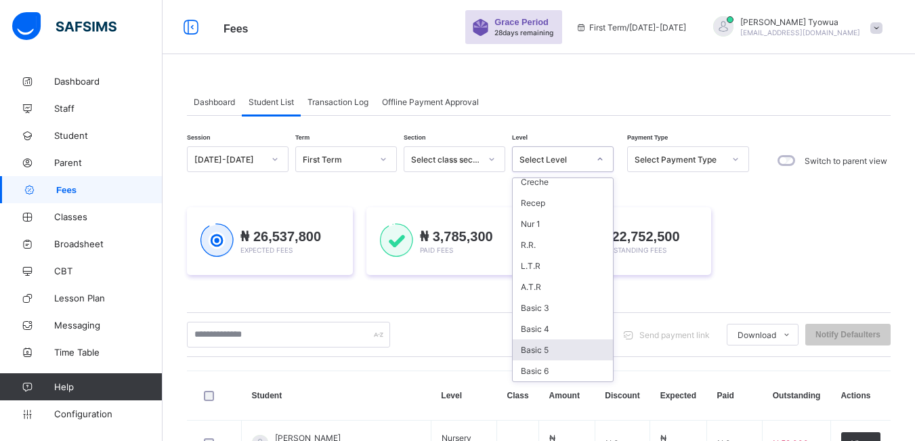
click at [537, 355] on div "Basic 5" at bounding box center [563, 349] width 100 height 21
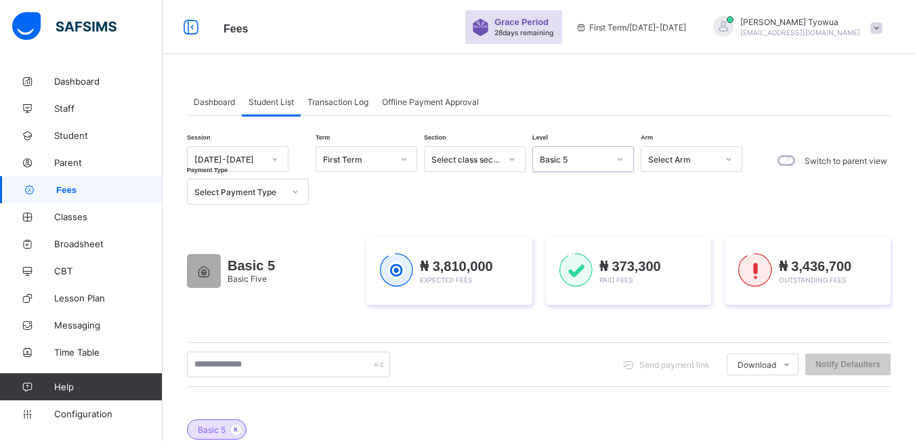
click at [268, 188] on div "Select Payment Type" at bounding box center [238, 192] width 89 height 10
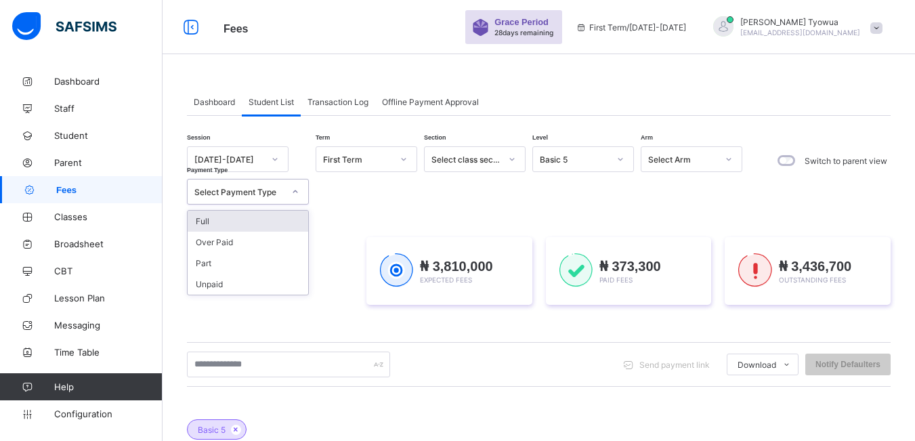
click at [251, 210] on div "Full Over Paid Part Unpaid" at bounding box center [248, 252] width 122 height 85
click at [234, 222] on div "Full" at bounding box center [248, 221] width 121 height 21
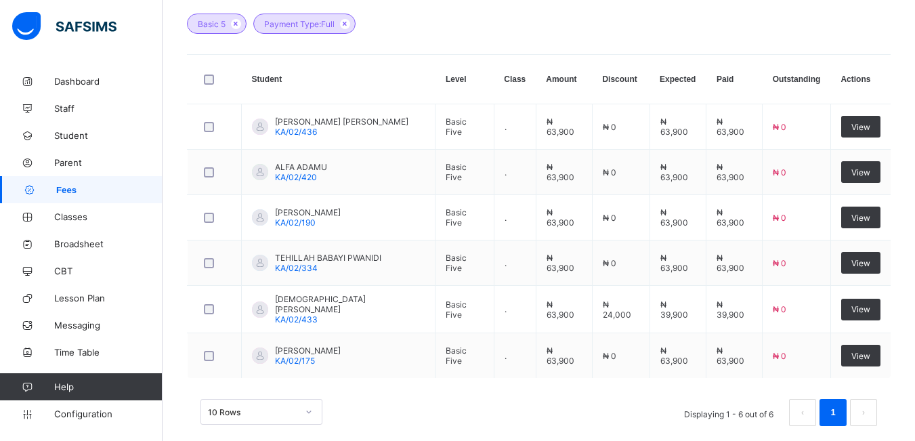
scroll to position [423, 0]
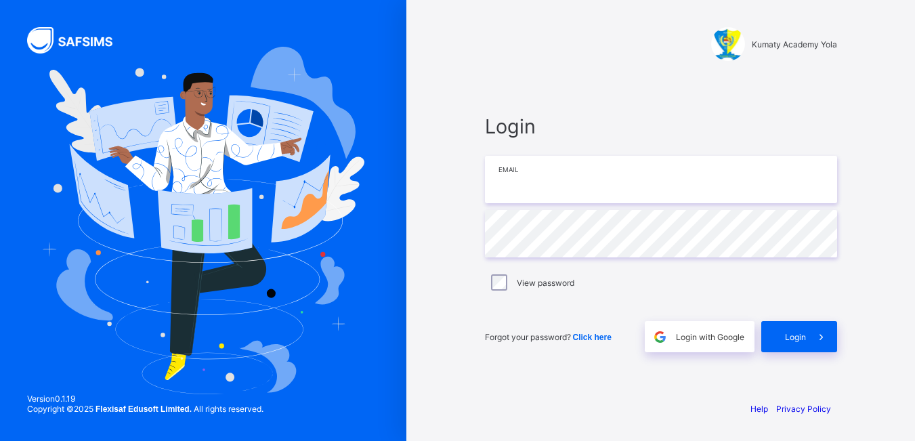
type input "**********"
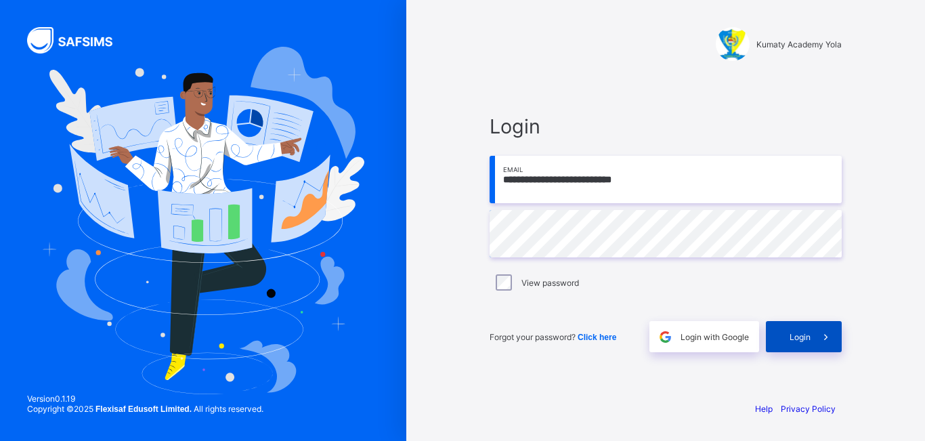
click at [818, 335] on span at bounding box center [826, 336] width 31 height 31
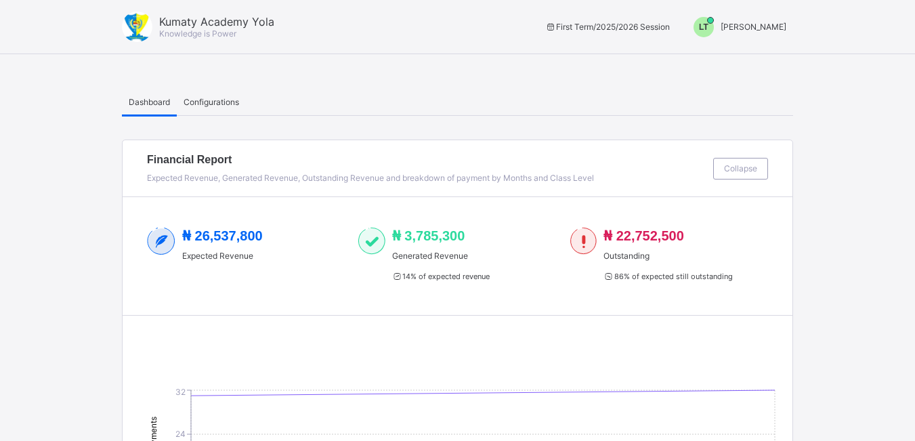
click at [709, 30] on span "LT" at bounding box center [703, 26] width 9 height 9
click at [722, 58] on span "Switch to Admin View" at bounding box center [735, 58] width 103 height 16
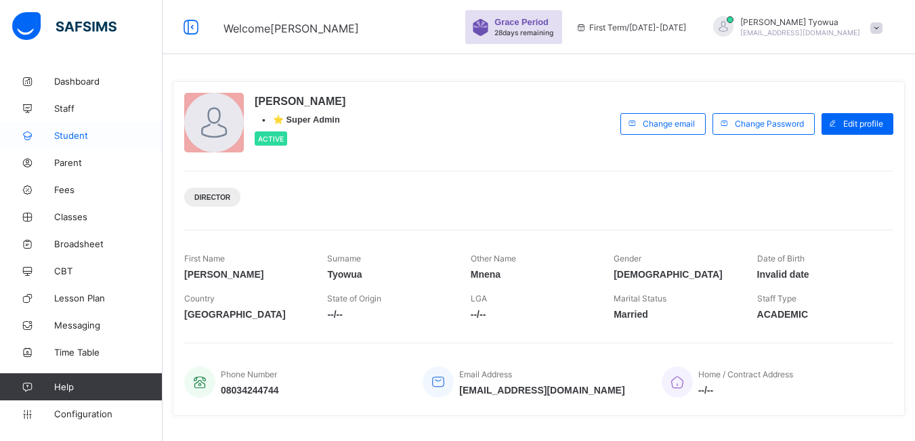
click at [70, 133] on span "Student" at bounding box center [108, 135] width 108 height 11
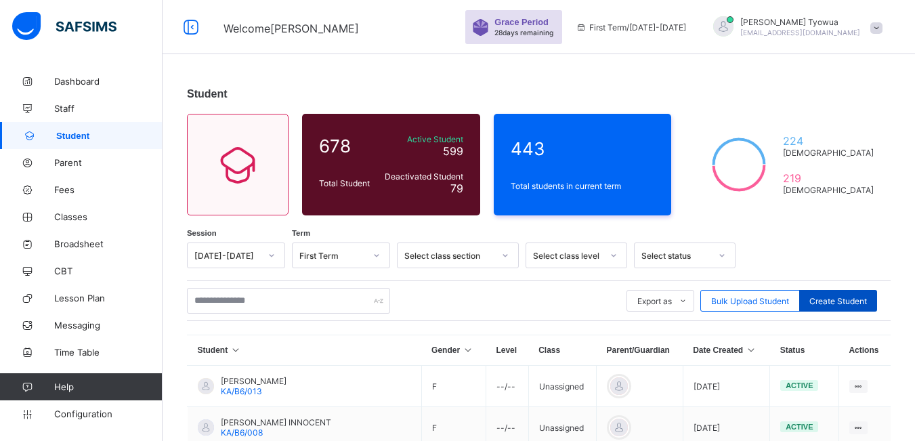
click at [839, 302] on span "Create Student" at bounding box center [838, 301] width 58 height 10
select select "**"
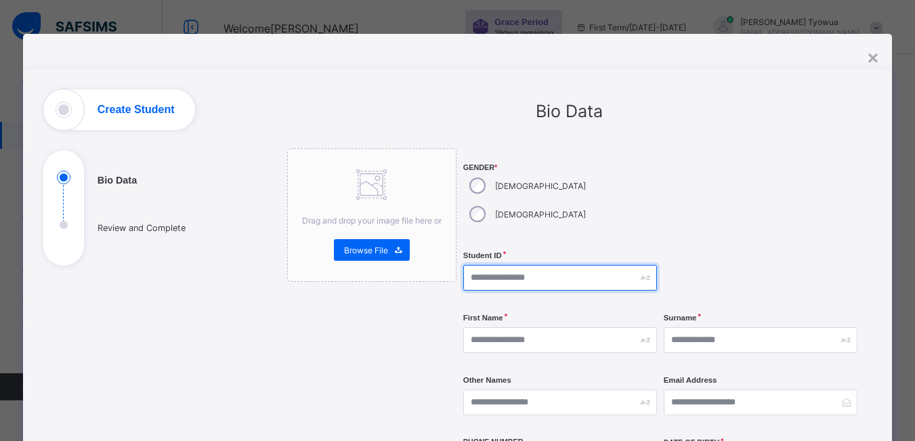
click at [503, 265] on input "text" at bounding box center [560, 278] width 194 height 26
type input "*********"
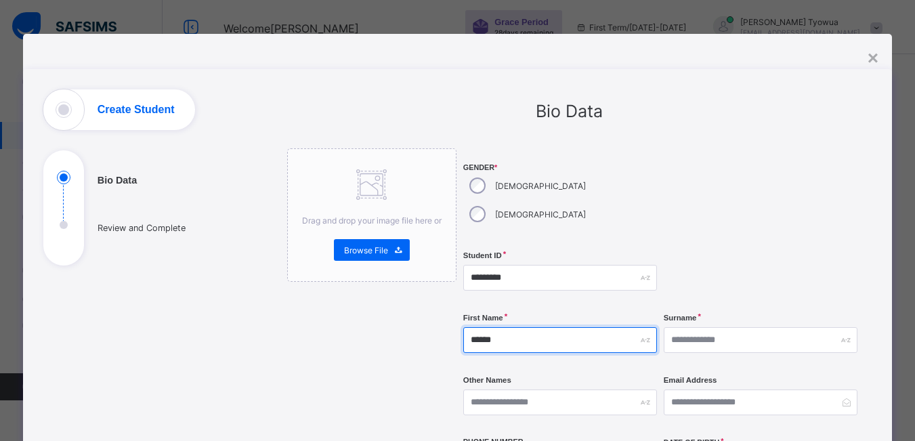
type input "******"
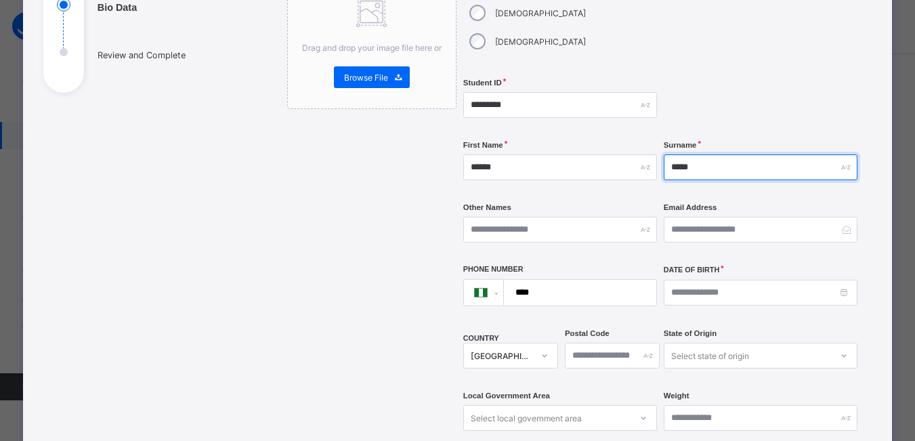
scroll to position [268, 0]
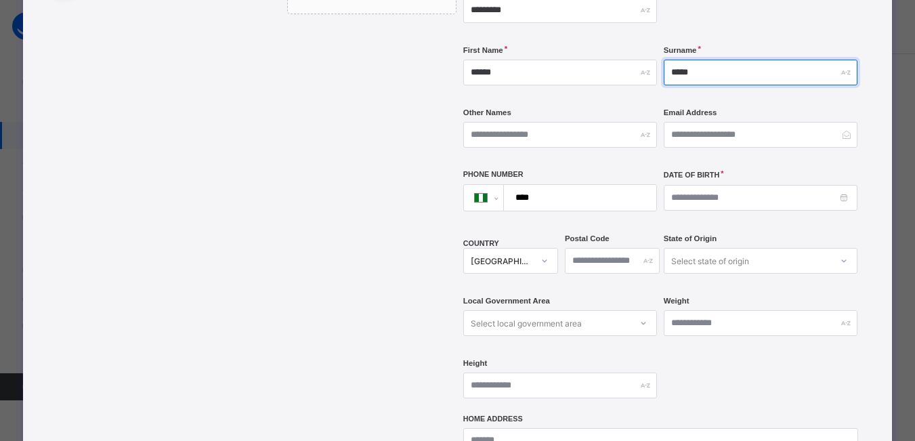
type input "*****"
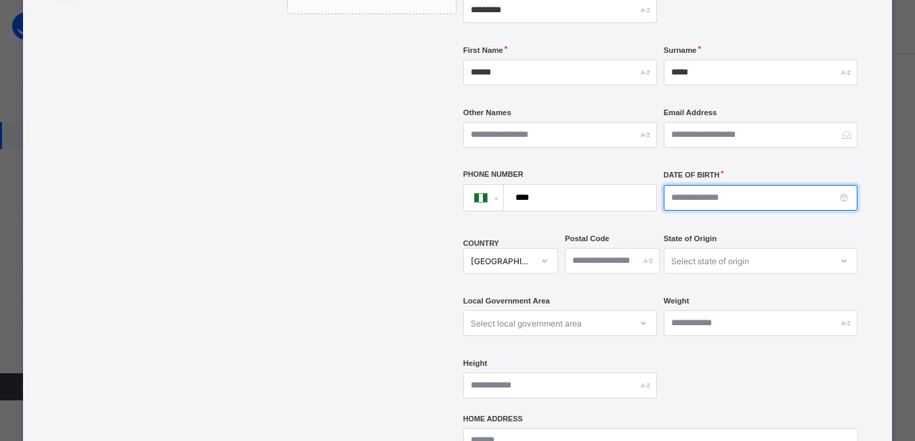
click at [704, 185] on input at bounding box center [761, 198] width 194 height 26
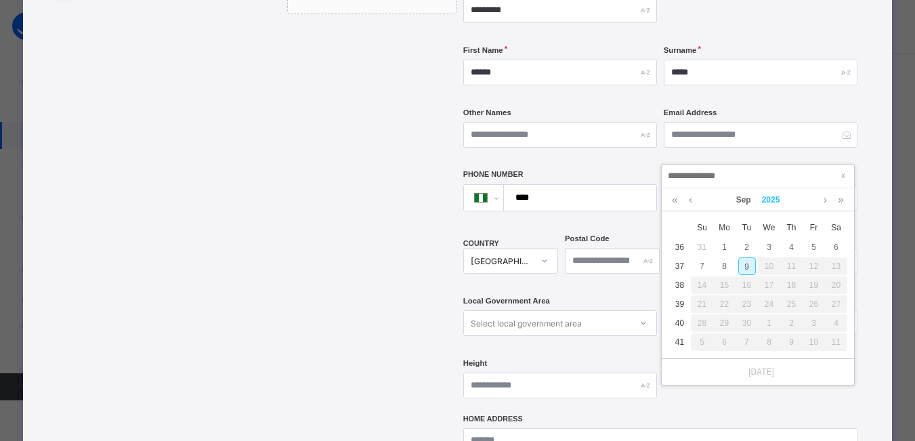
click at [779, 201] on link "2025" at bounding box center [771, 199] width 29 height 23
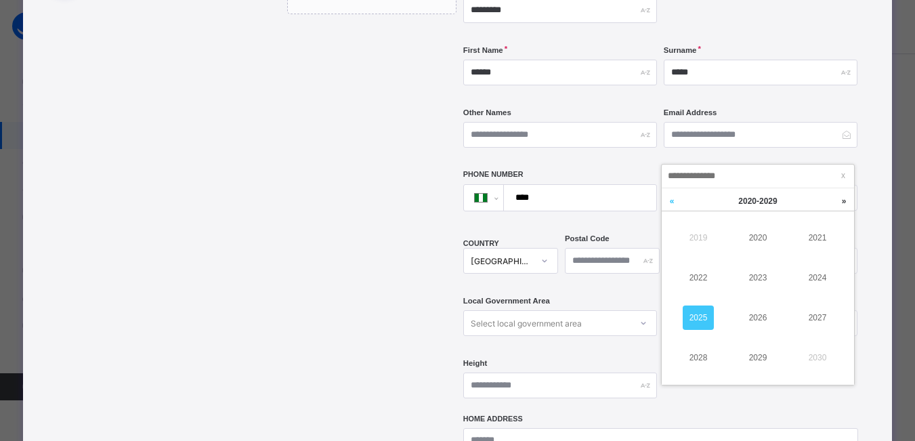
click at [673, 203] on link at bounding box center [672, 201] width 20 height 26
click at [699, 356] on link "2018" at bounding box center [698, 357] width 31 height 24
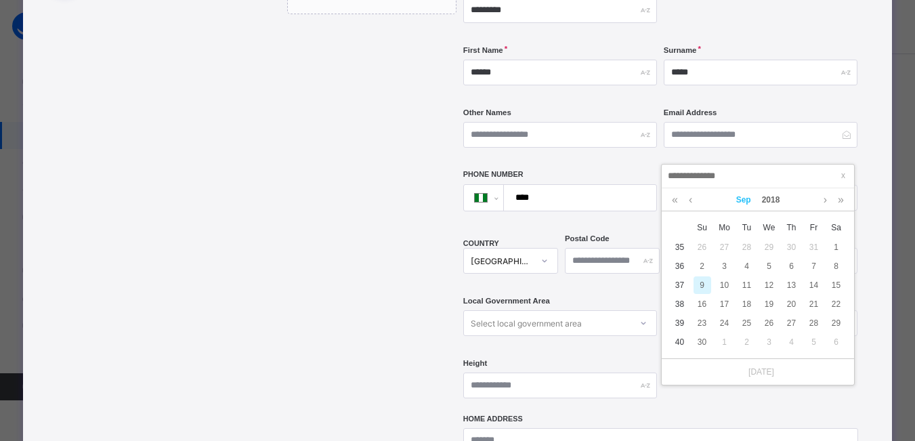
click at [749, 201] on link "Sep" at bounding box center [744, 199] width 26 height 23
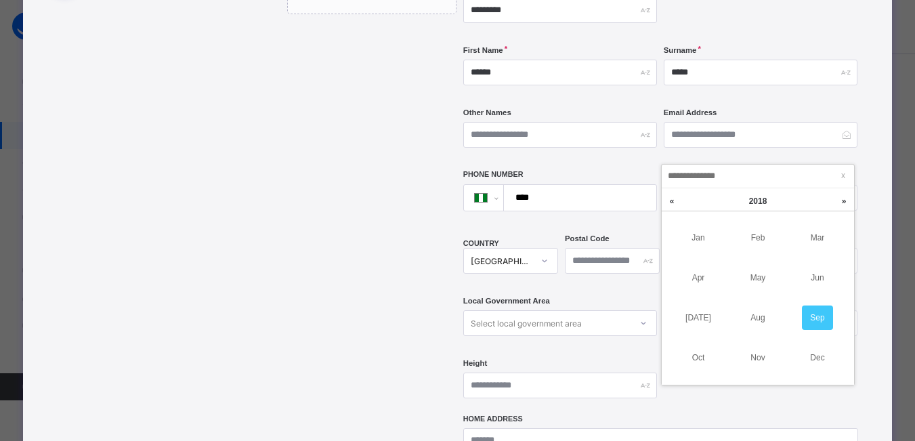
click at [754, 236] on link "Feb" at bounding box center [757, 238] width 31 height 24
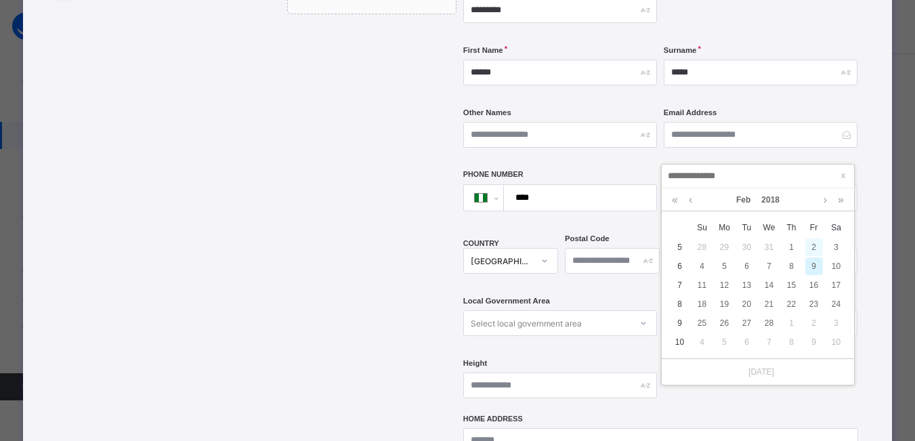
click at [812, 244] on div "2" at bounding box center [814, 247] width 18 height 18
type input "**********"
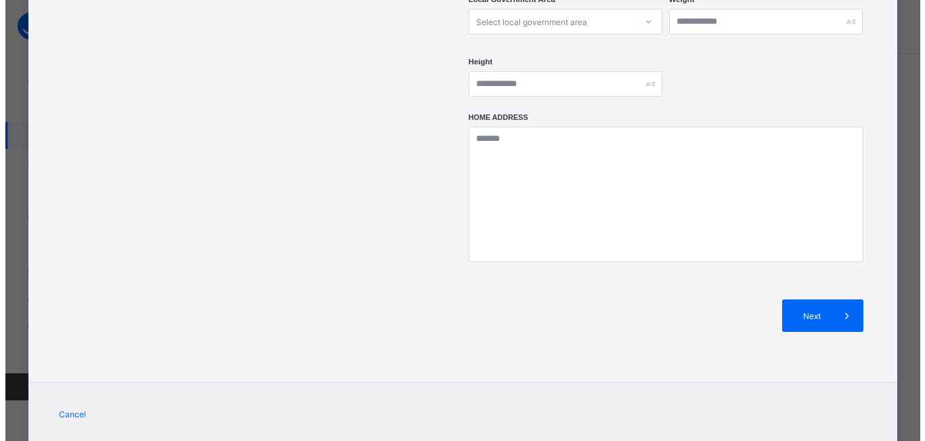
scroll to position [581, 0]
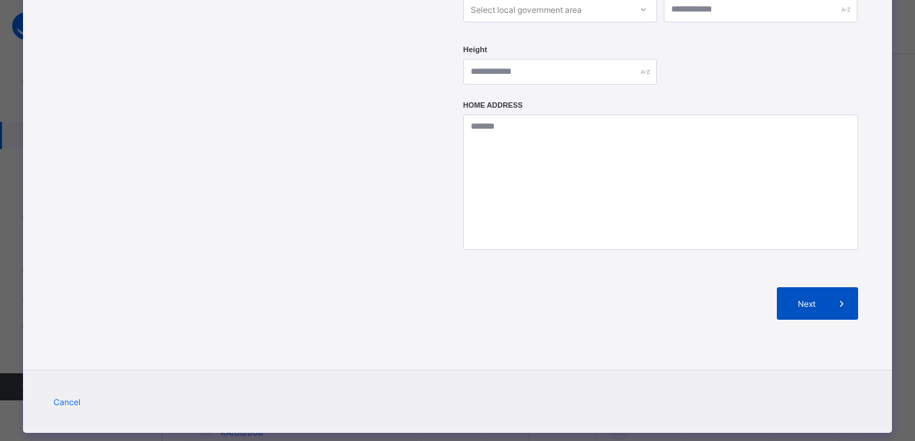
click at [802, 287] on div "Next" at bounding box center [817, 303] width 81 height 33
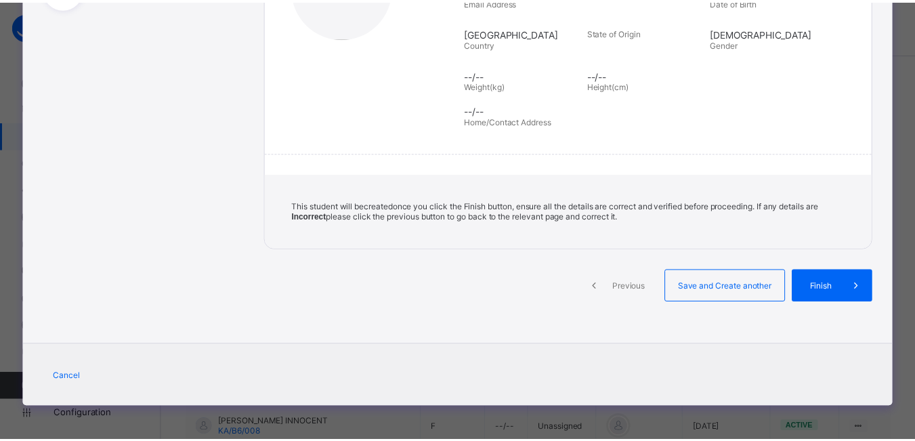
scroll to position [259, 0]
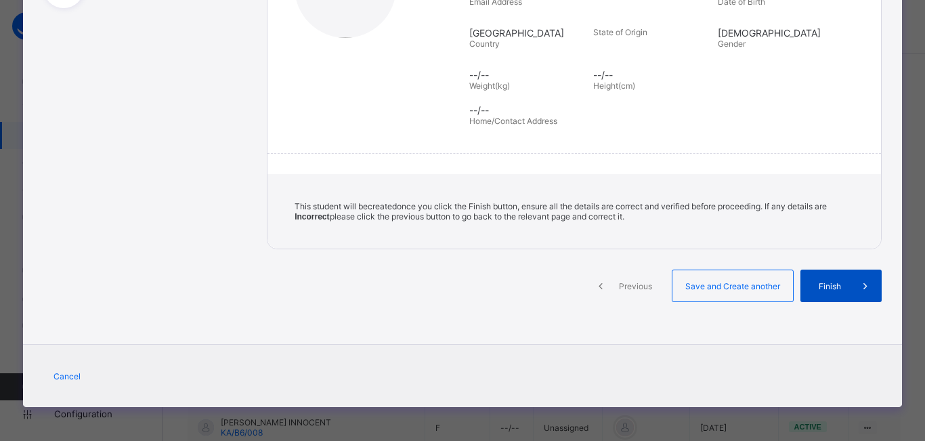
click at [824, 287] on span "Finish" at bounding box center [830, 286] width 39 height 10
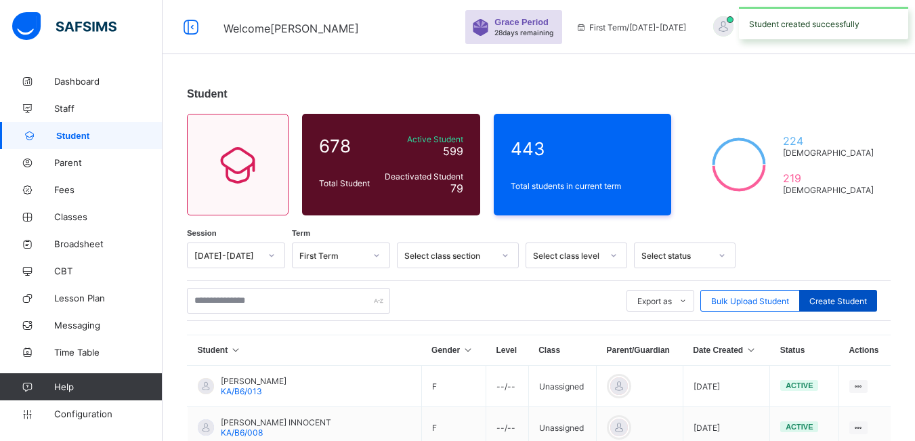
click at [843, 300] on span "Create Student" at bounding box center [838, 301] width 58 height 10
select select "**"
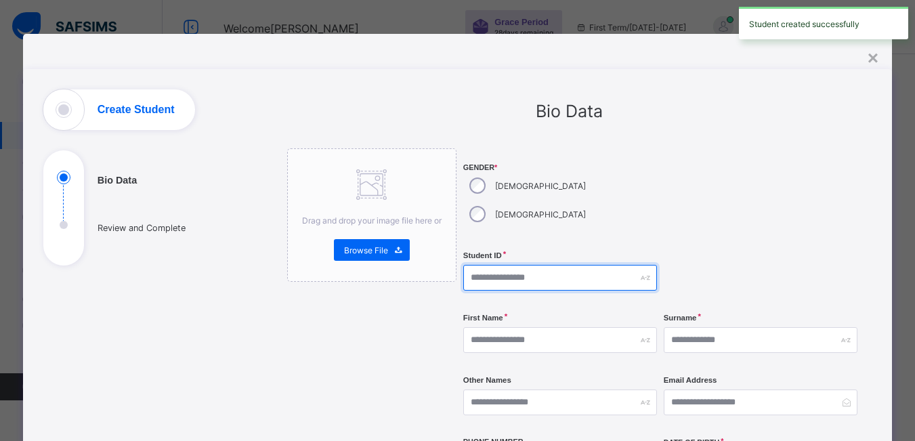
drag, startPoint x: 546, startPoint y: 254, endPoint x: 555, endPoint y: 243, distance: 14.5
click at [546, 265] on input "text" at bounding box center [560, 278] width 194 height 26
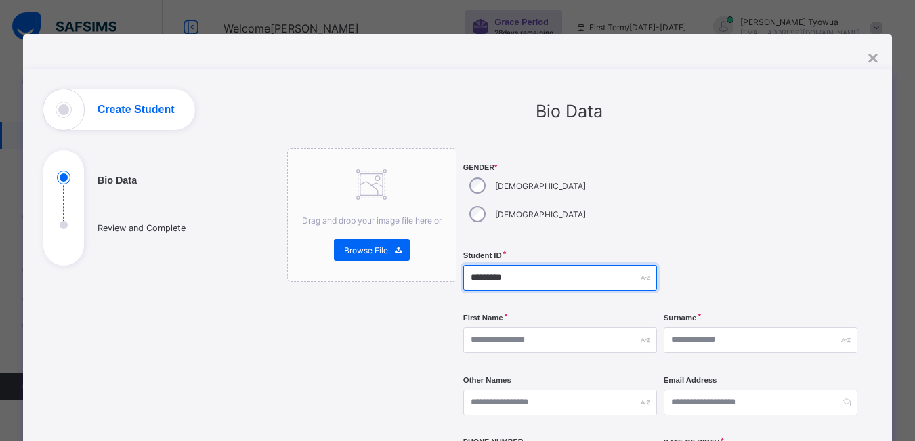
type input "*********"
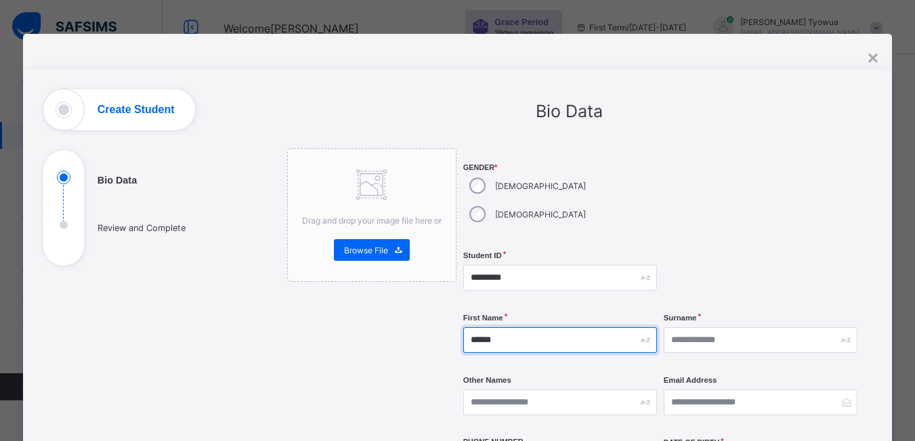
type input "******"
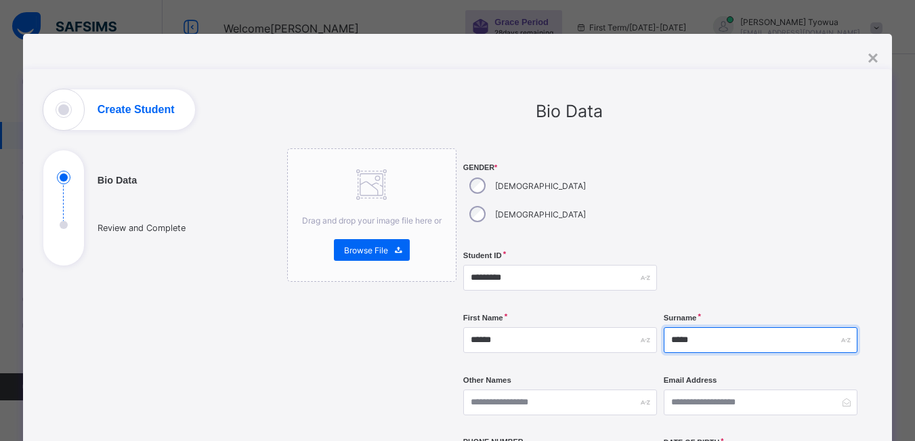
scroll to position [214, 0]
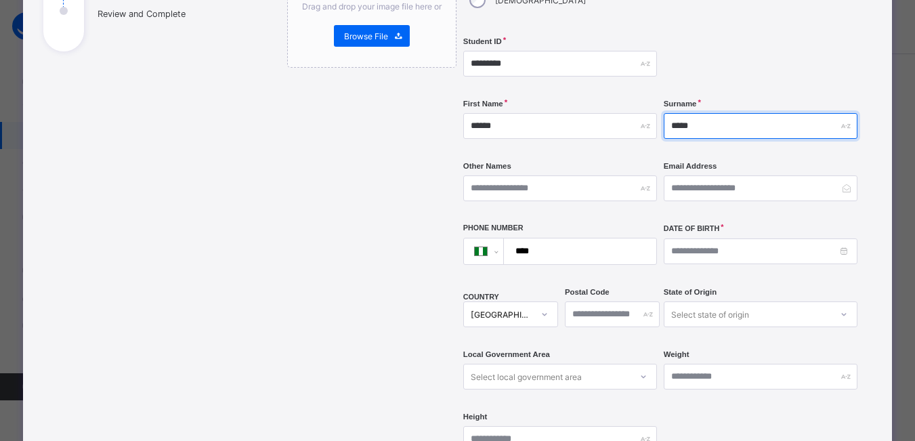
type input "*****"
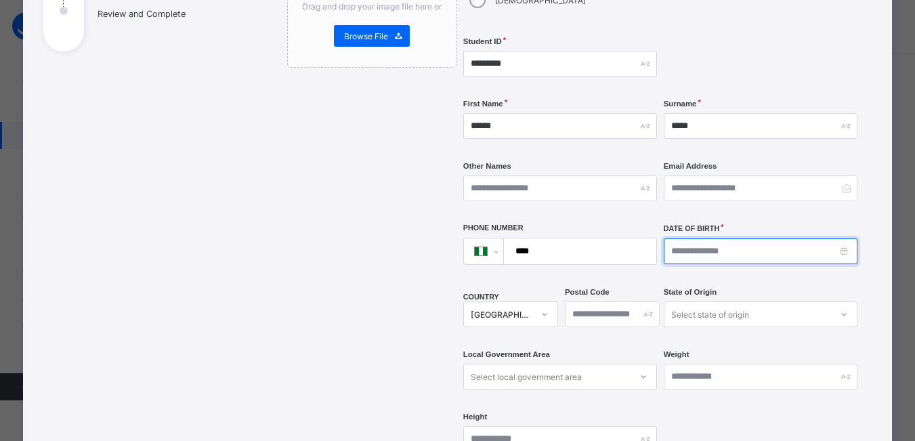
click at [713, 238] on input at bounding box center [761, 251] width 194 height 26
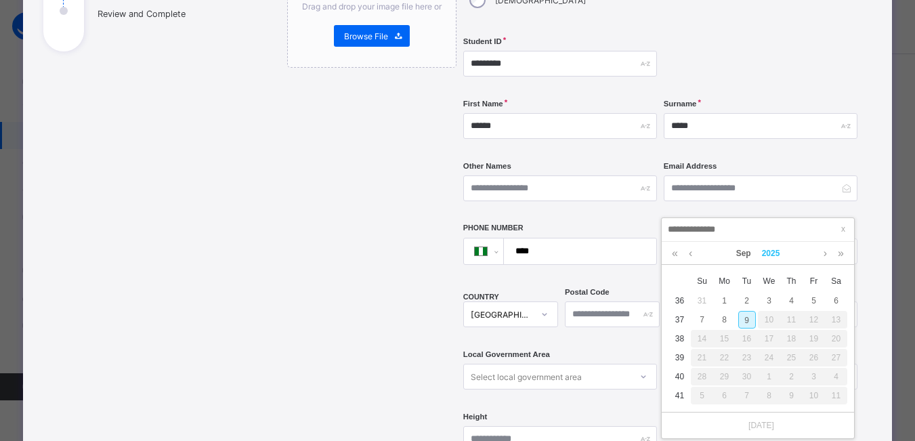
click at [782, 257] on link "2025" at bounding box center [771, 253] width 29 height 23
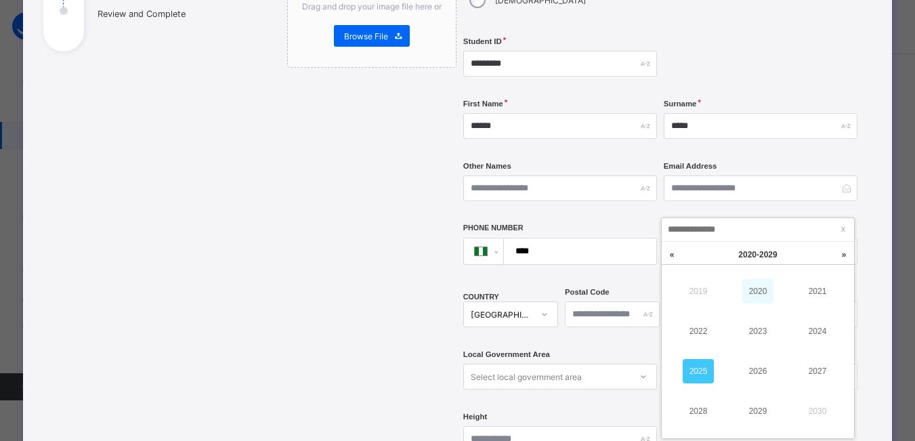
click at [767, 289] on link "2020" at bounding box center [757, 291] width 31 height 24
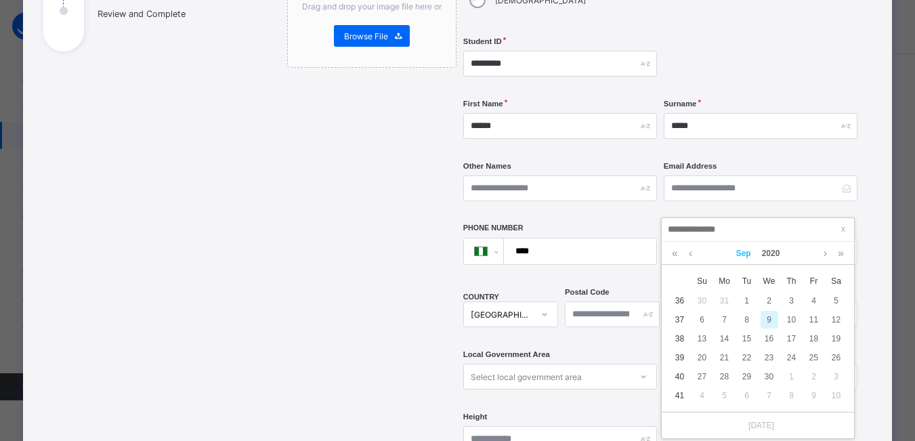
click at [744, 255] on link "Sep" at bounding box center [744, 253] width 26 height 23
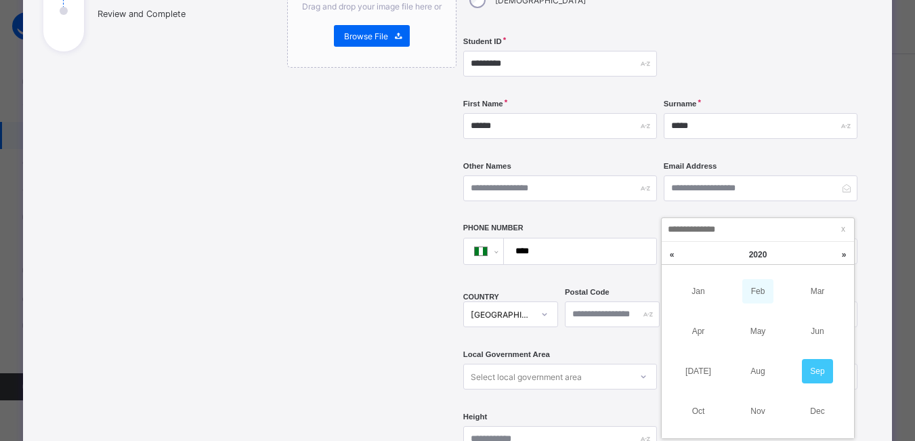
click at [760, 292] on link "Feb" at bounding box center [757, 291] width 31 height 24
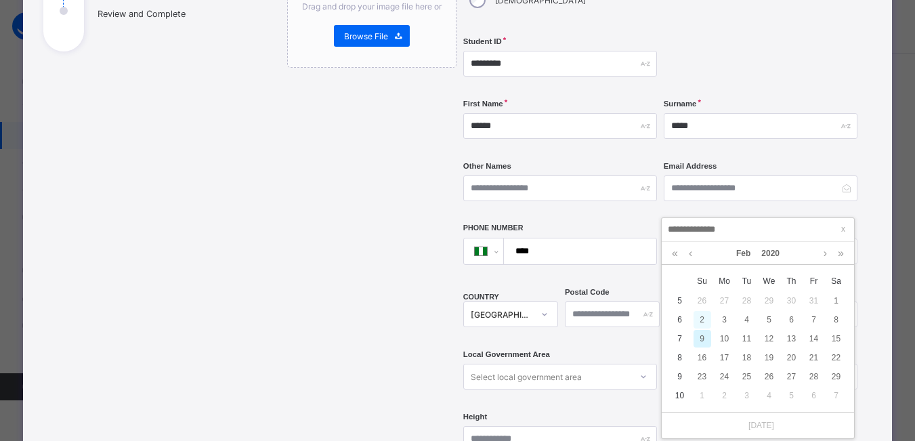
click at [703, 318] on div "2" at bounding box center [703, 320] width 18 height 18
type input "**********"
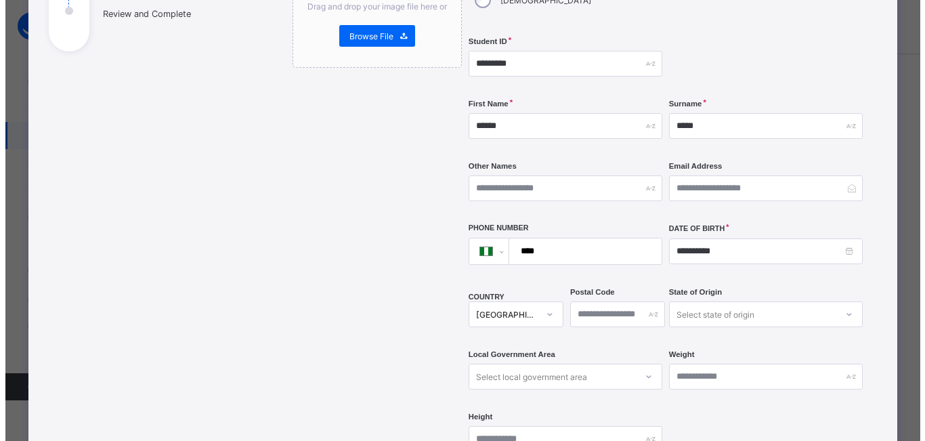
scroll to position [581, 0]
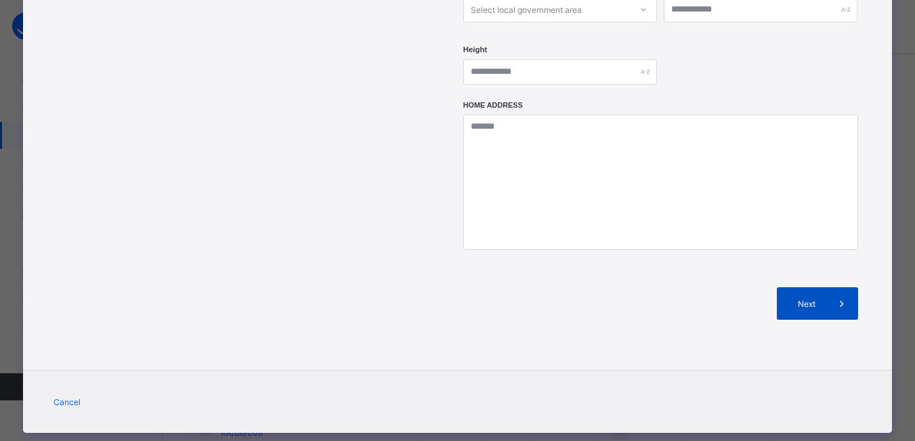
click at [801, 299] on span "Next" at bounding box center [806, 304] width 39 height 10
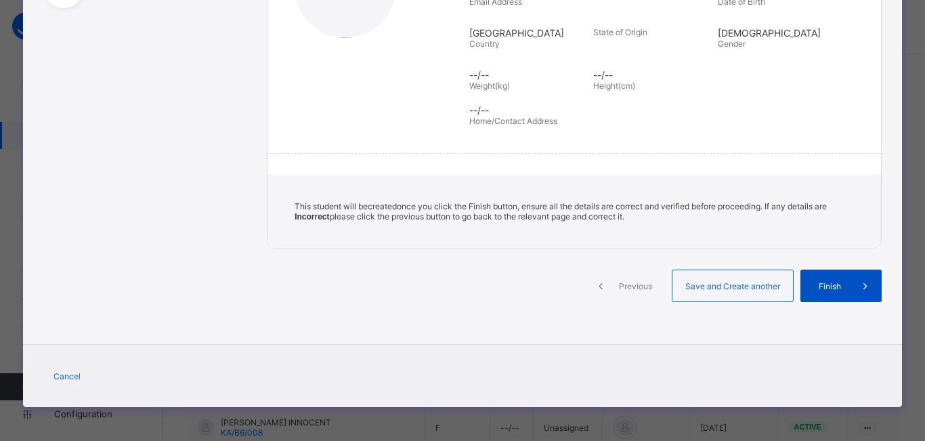
scroll to position [259, 0]
click at [809, 280] on div "Finish" at bounding box center [841, 286] width 81 height 33
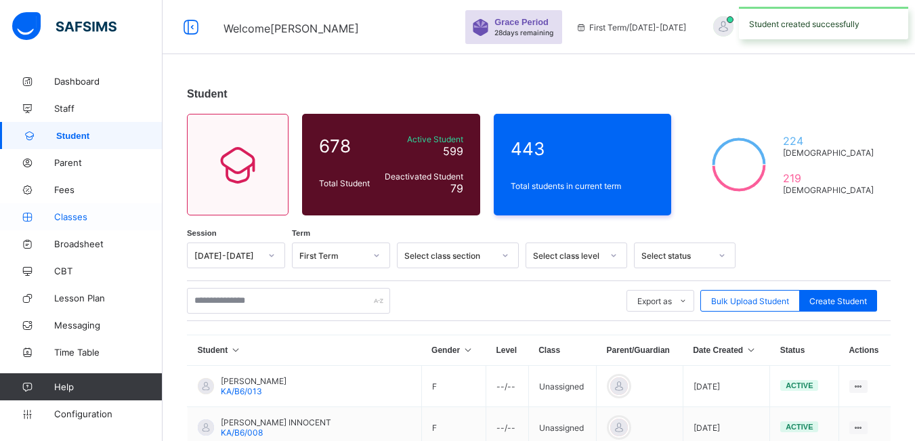
click at [91, 211] on span "Classes" at bounding box center [108, 216] width 108 height 11
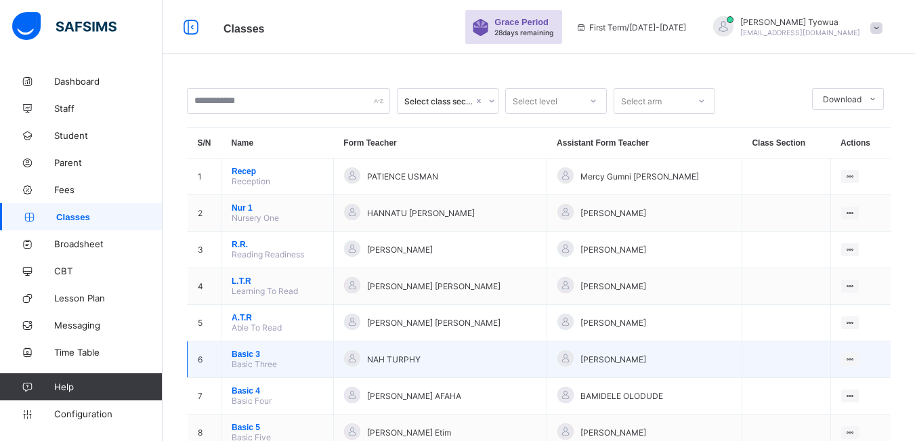
click at [253, 358] on span "Basic 3" at bounding box center [277, 354] width 91 height 9
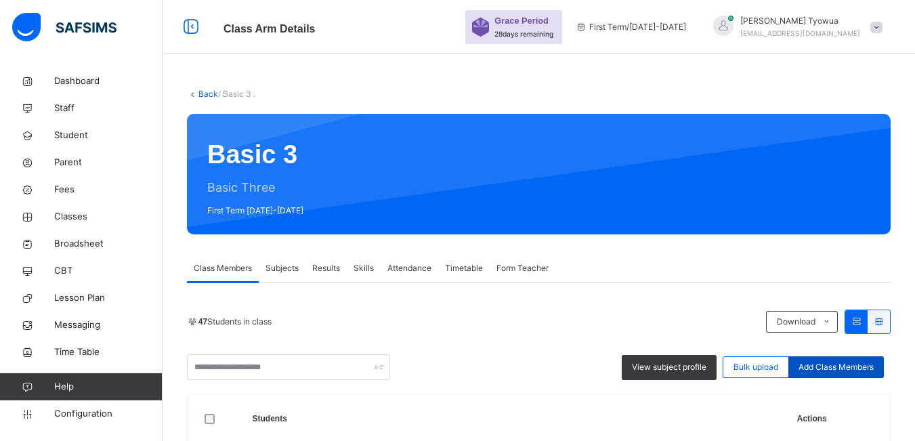
click at [847, 368] on span "Add Class Members" at bounding box center [836, 367] width 75 height 12
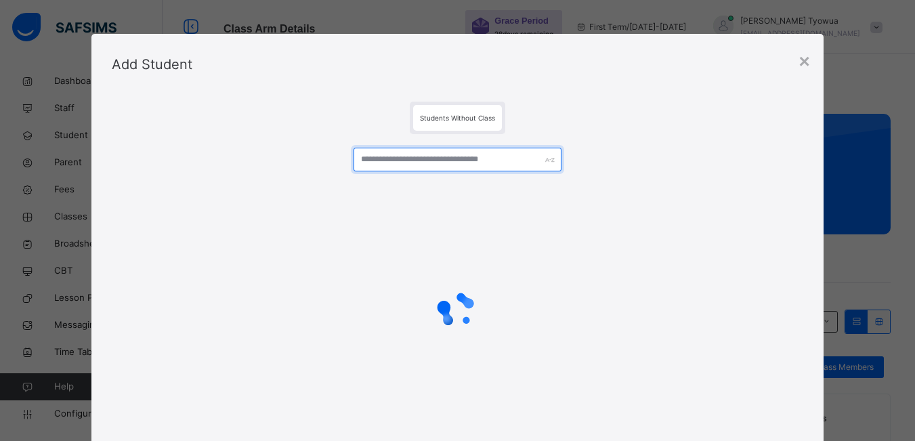
click at [441, 160] on input "text" at bounding box center [457, 160] width 207 height 24
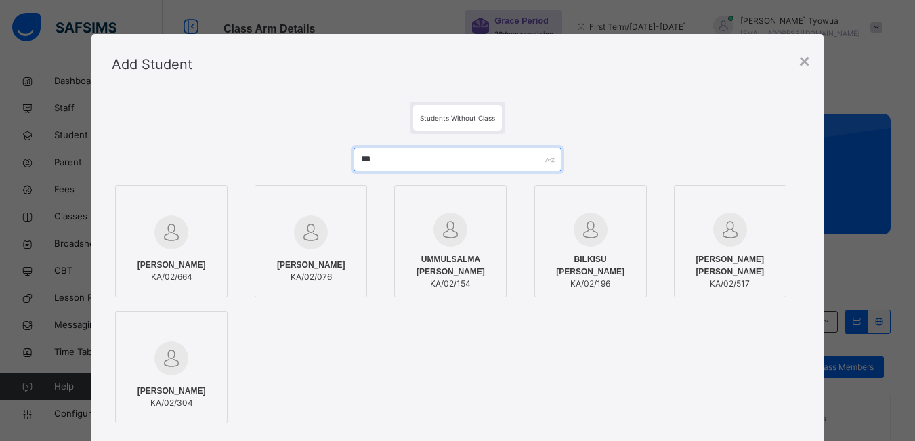
type input "***"
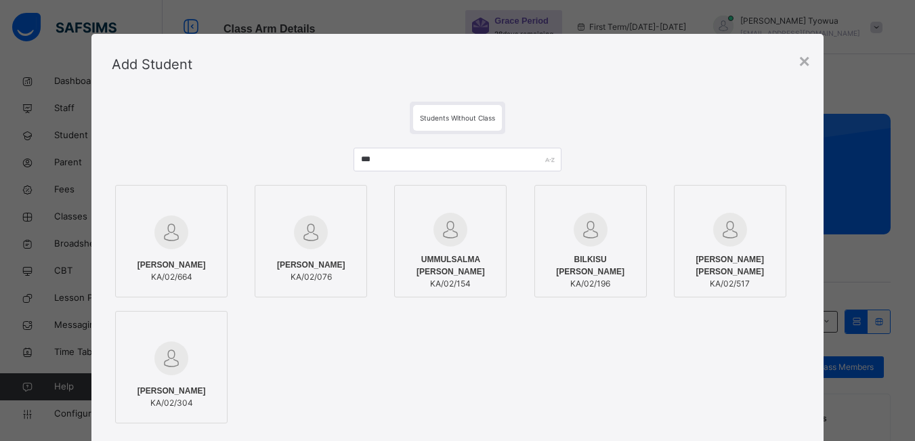
click at [171, 235] on img at bounding box center [171, 232] width 34 height 34
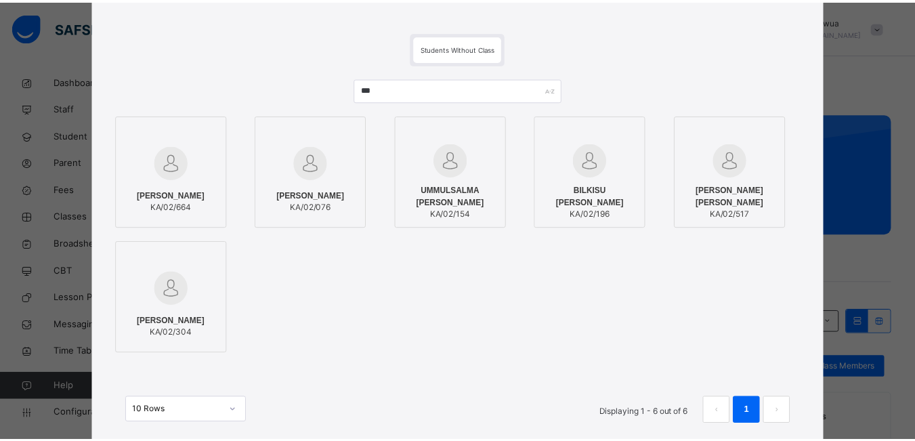
scroll to position [163, 0]
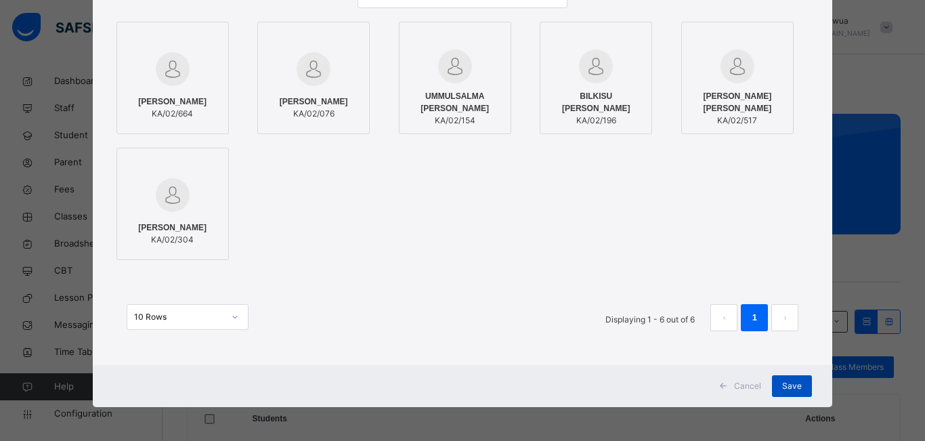
click at [796, 383] on span "Save" at bounding box center [792, 386] width 20 height 12
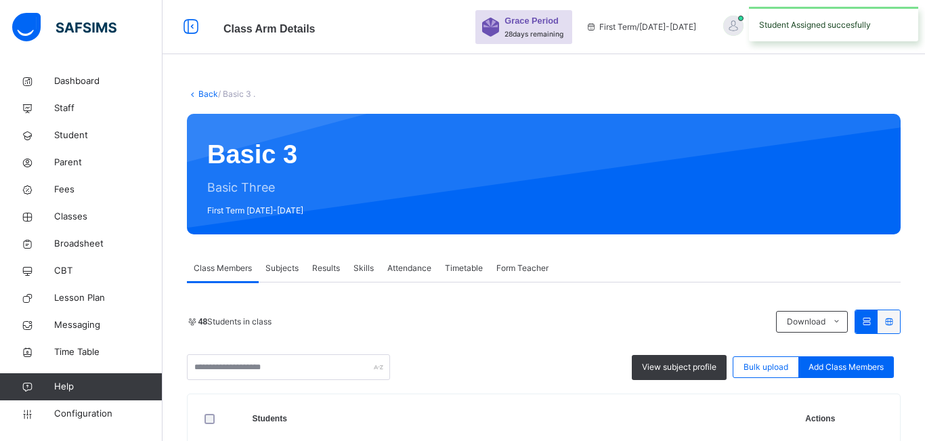
click at [205, 94] on link "Back" at bounding box center [208, 94] width 20 height 10
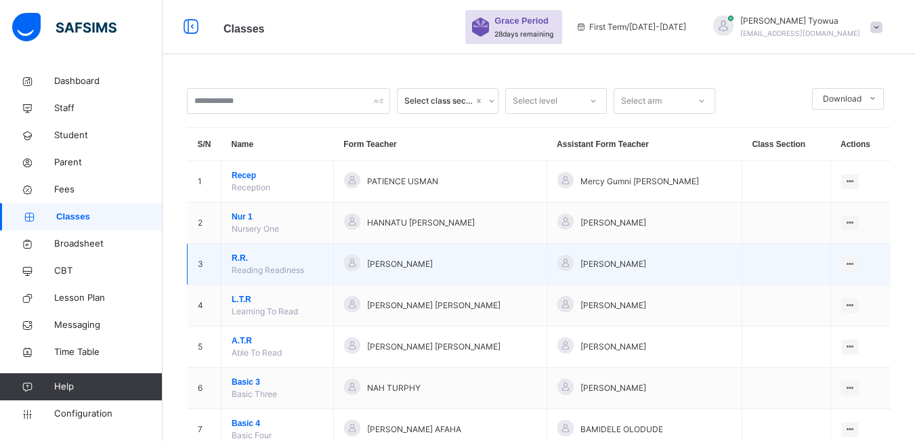
click at [240, 255] on span "R.R." at bounding box center [277, 258] width 91 height 12
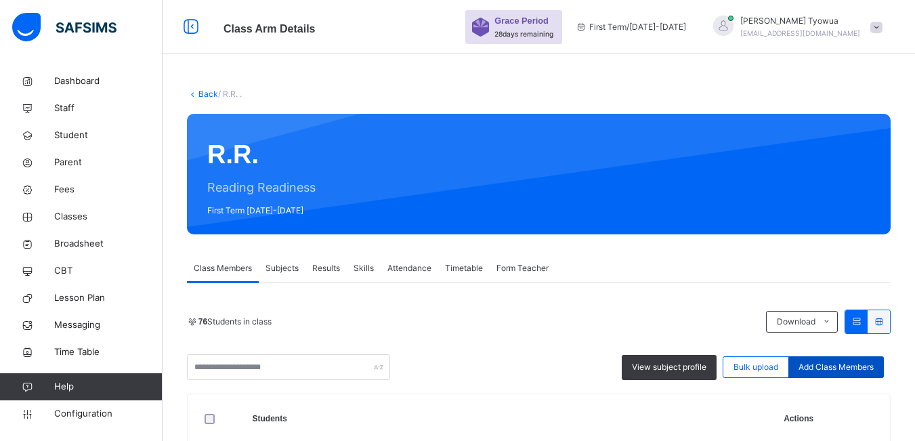
click at [841, 359] on div "Add Class Members" at bounding box center [836, 367] width 96 height 22
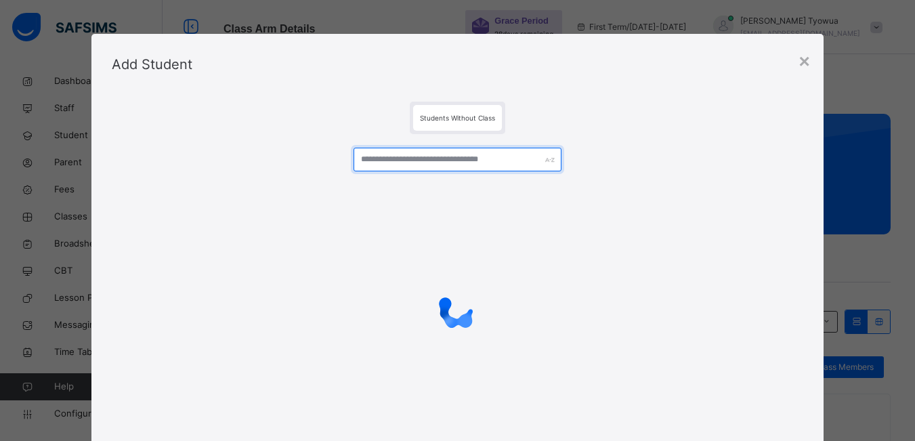
click at [484, 158] on input "text" at bounding box center [457, 160] width 207 height 24
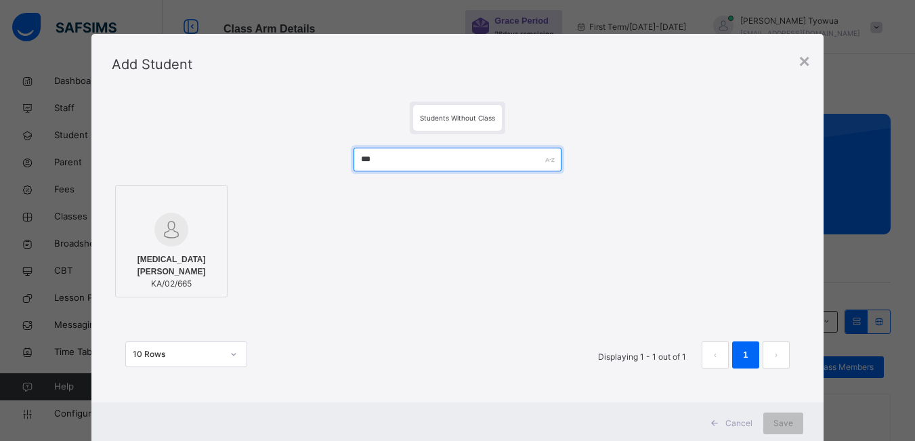
type input "***"
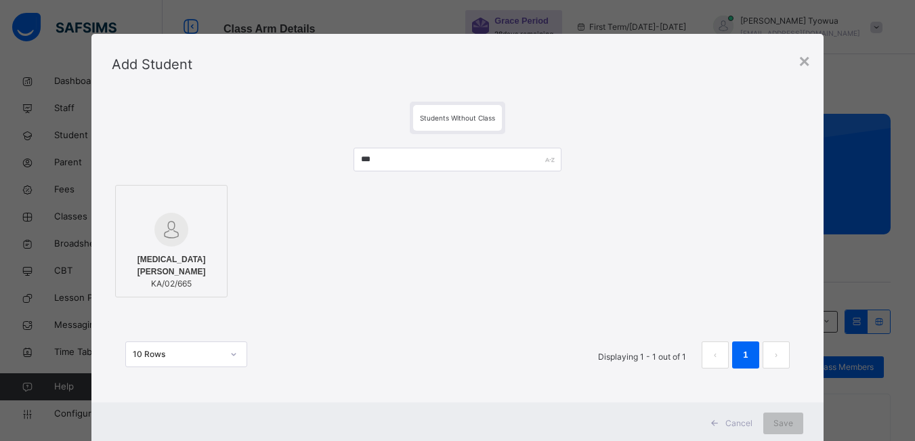
click at [182, 226] on div at bounding box center [172, 230] width 98 height 34
click at [794, 415] on div "Save" at bounding box center [792, 424] width 40 height 22
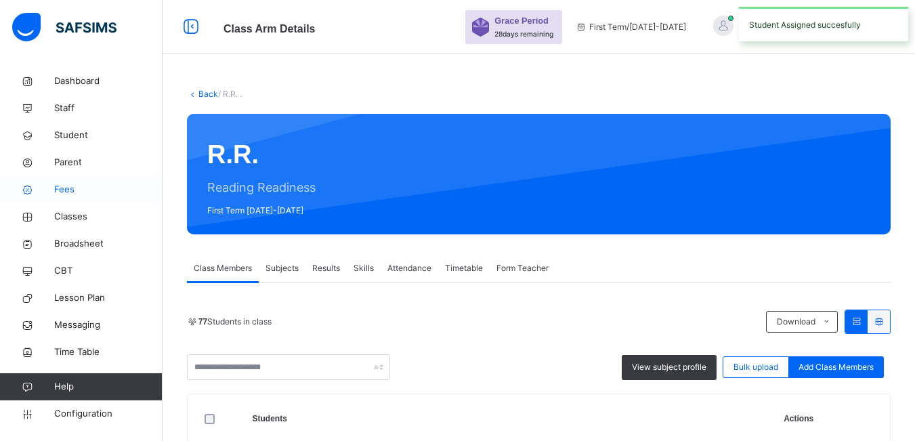
click at [66, 192] on span "Fees" at bounding box center [108, 190] width 108 height 14
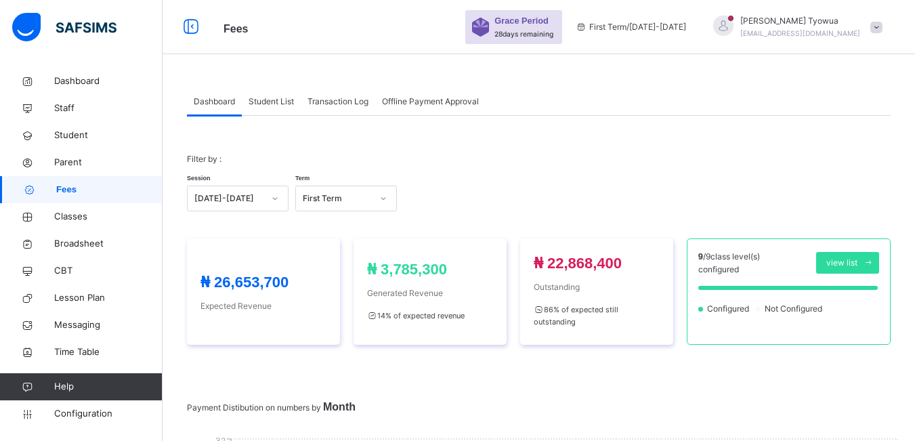
click at [267, 101] on span "Student List" at bounding box center [271, 102] width 45 height 12
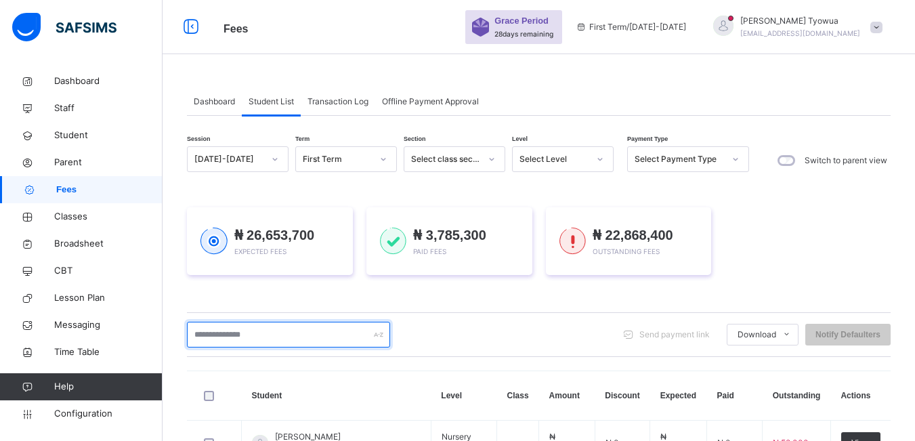
click at [293, 341] on input "text" at bounding box center [288, 335] width 203 height 26
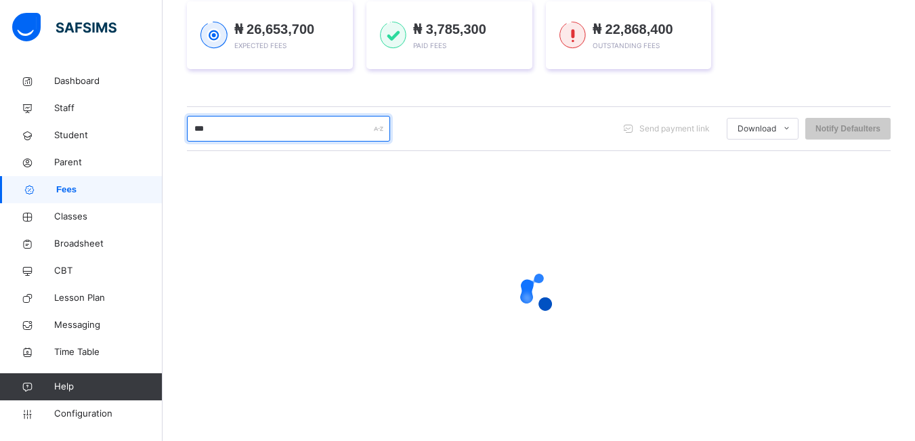
scroll to position [106, 0]
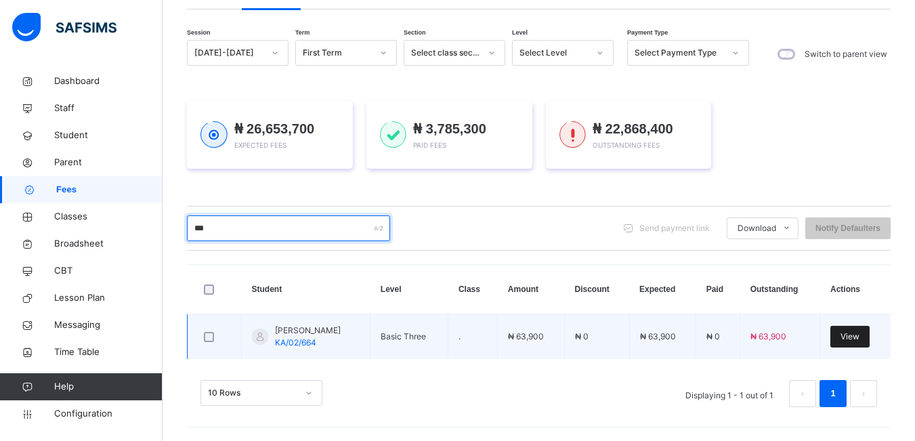
type input "***"
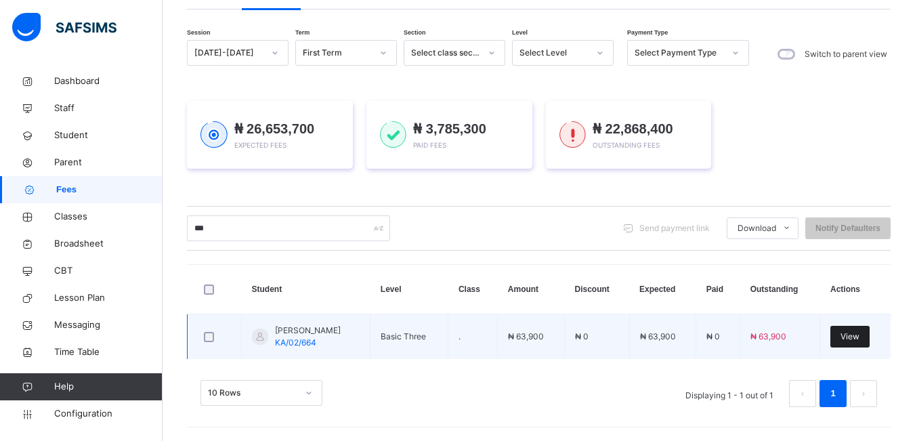
click at [858, 336] on span "View" at bounding box center [850, 337] width 19 height 12
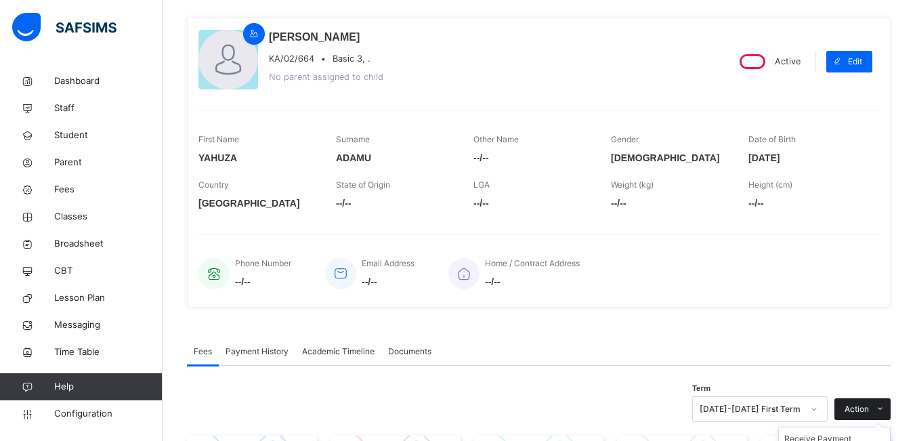
scroll to position [290, 0]
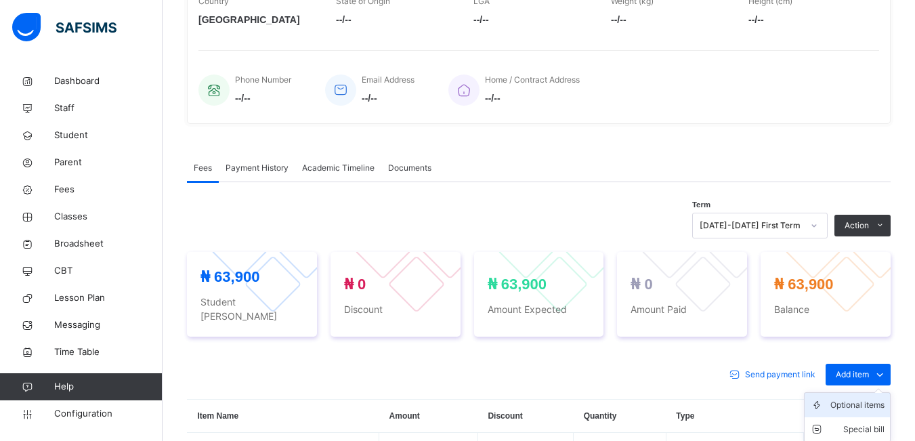
click at [864, 398] on div "Optional items" at bounding box center [857, 405] width 54 height 14
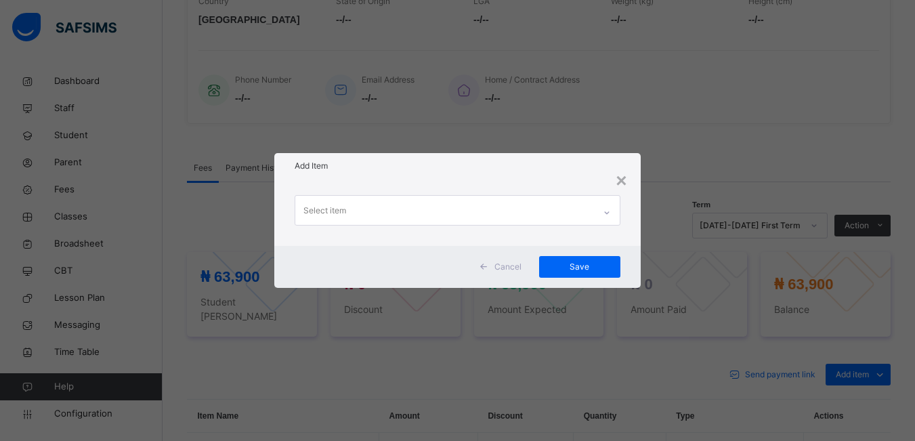
click at [442, 207] on div "Select item" at bounding box center [444, 210] width 298 height 28
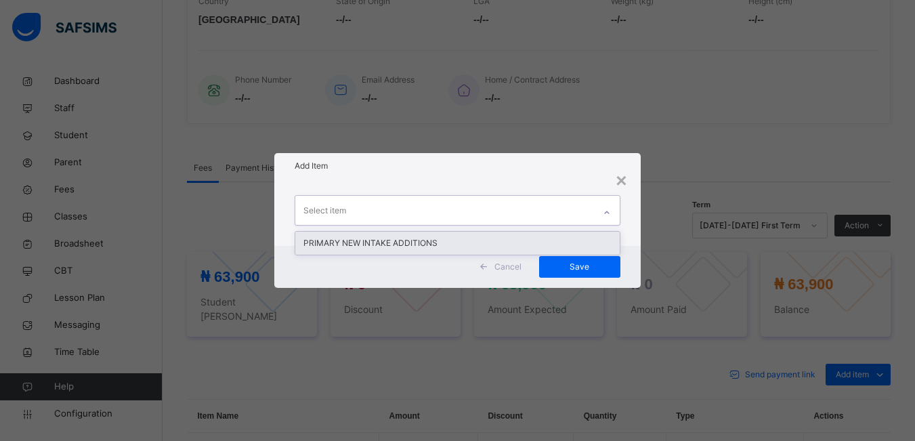
click at [423, 245] on div "PRIMARY NEW INTAKE ADDITIONS" at bounding box center [457, 243] width 324 height 23
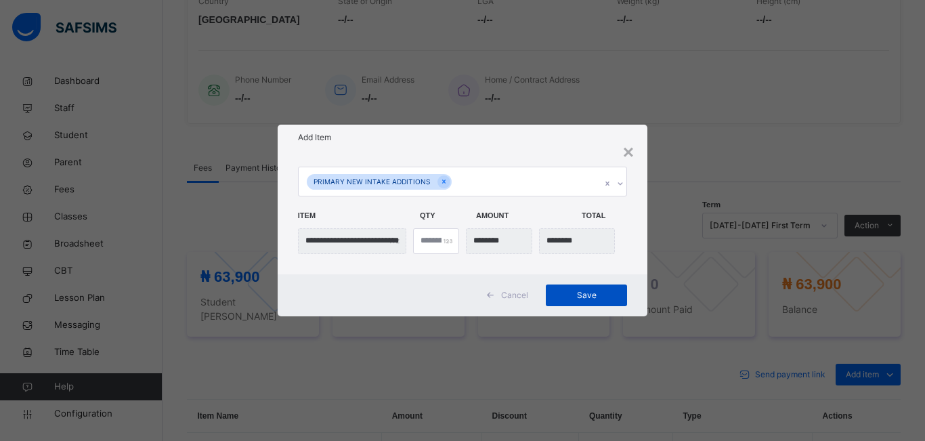
click at [601, 295] on span "Save" at bounding box center [586, 295] width 61 height 12
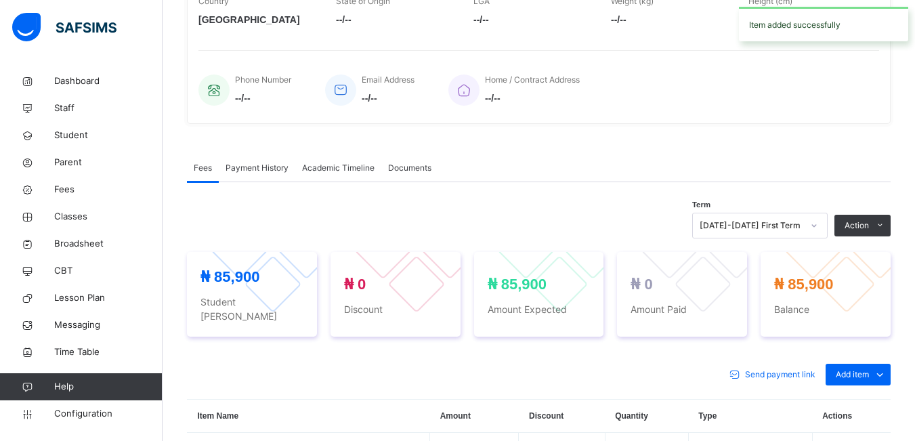
scroll to position [0, 0]
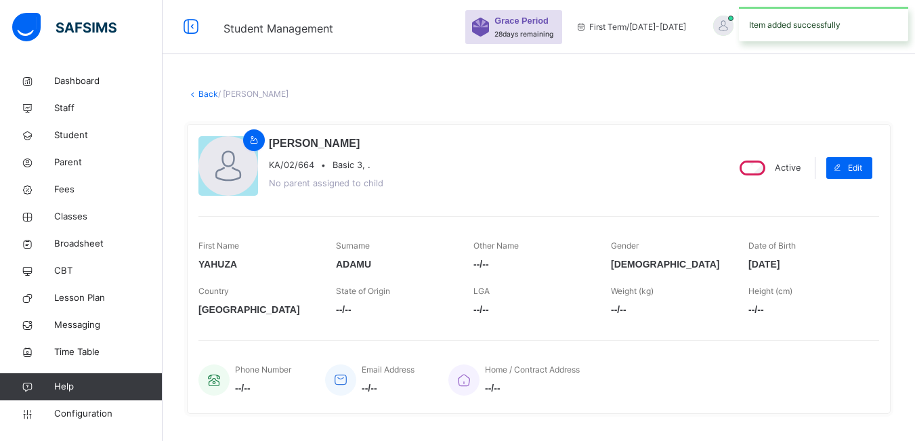
click at [201, 93] on link "Back" at bounding box center [208, 94] width 20 height 10
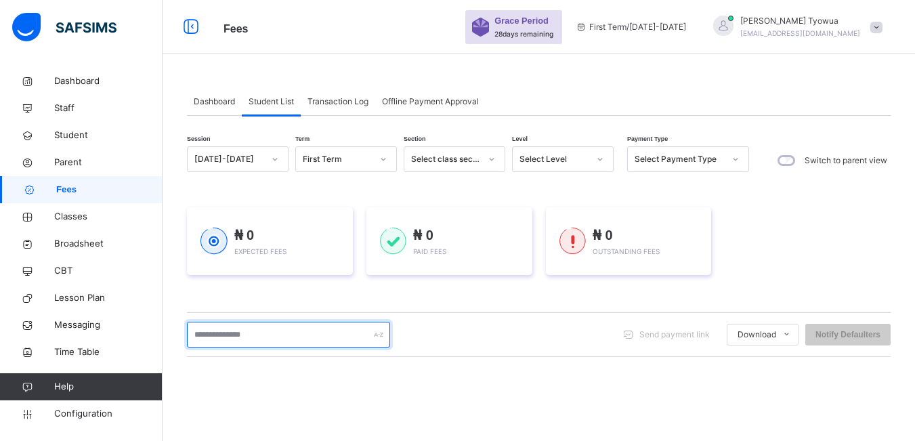
click at [299, 332] on input "text" at bounding box center [288, 335] width 203 height 26
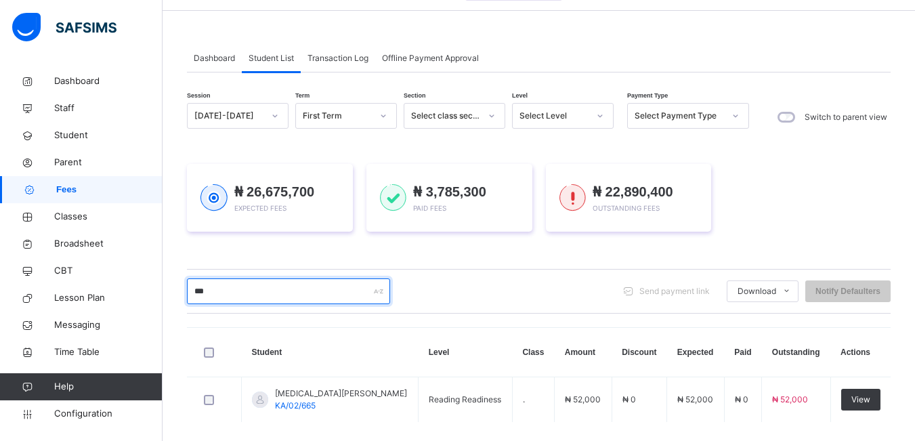
scroll to position [106, 0]
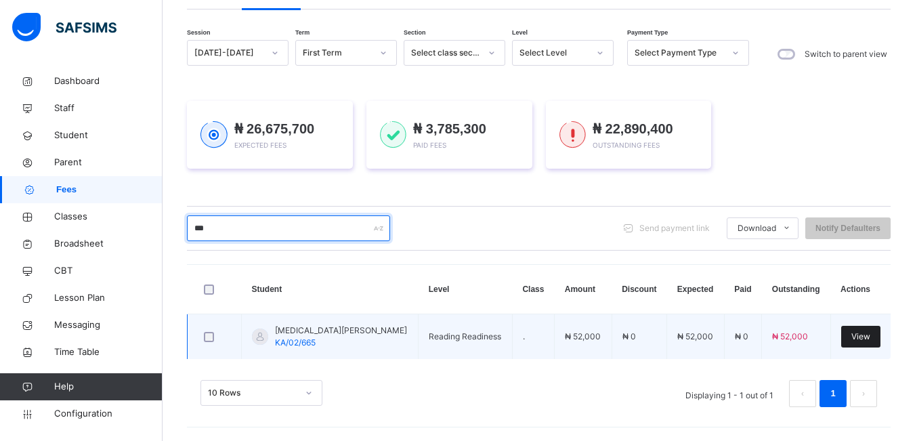
type input "***"
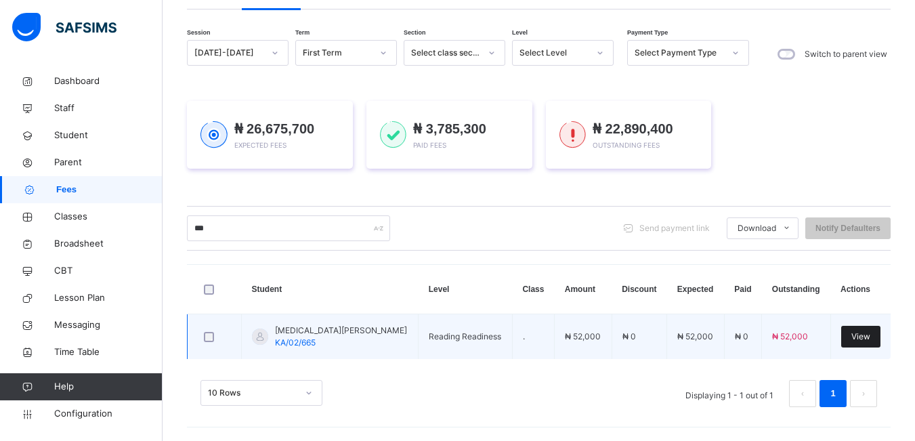
click at [862, 333] on span "View" at bounding box center [860, 337] width 19 height 12
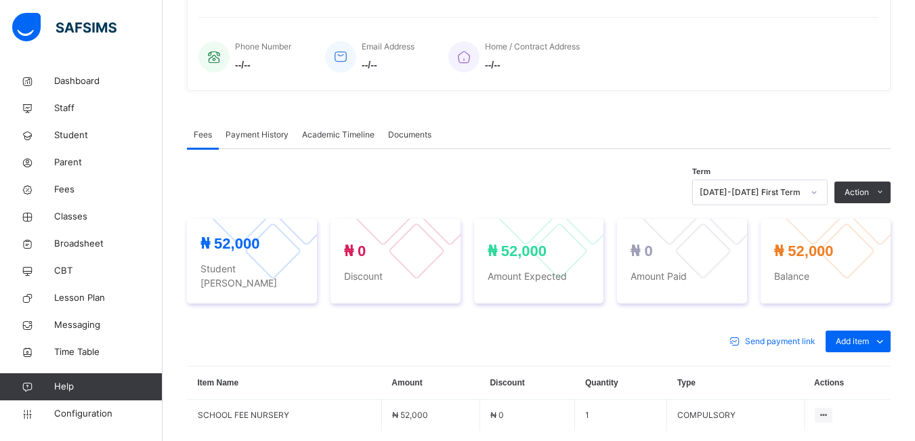
scroll to position [438, 0]
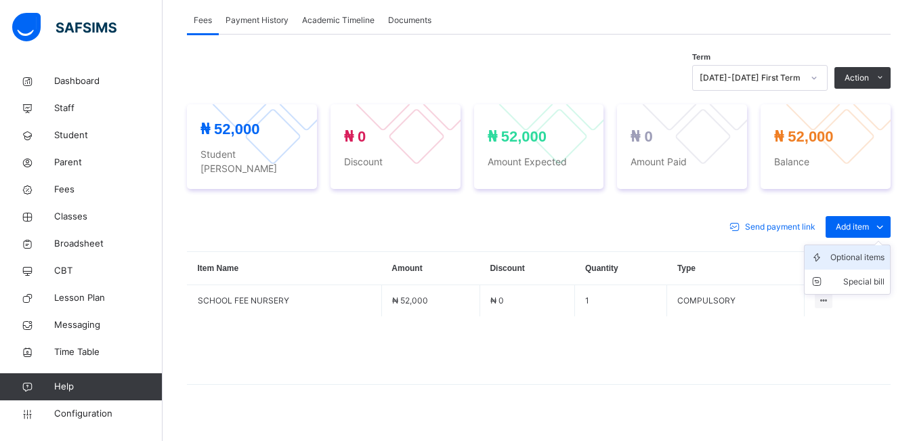
click at [861, 251] on div "Optional items" at bounding box center [857, 258] width 54 height 14
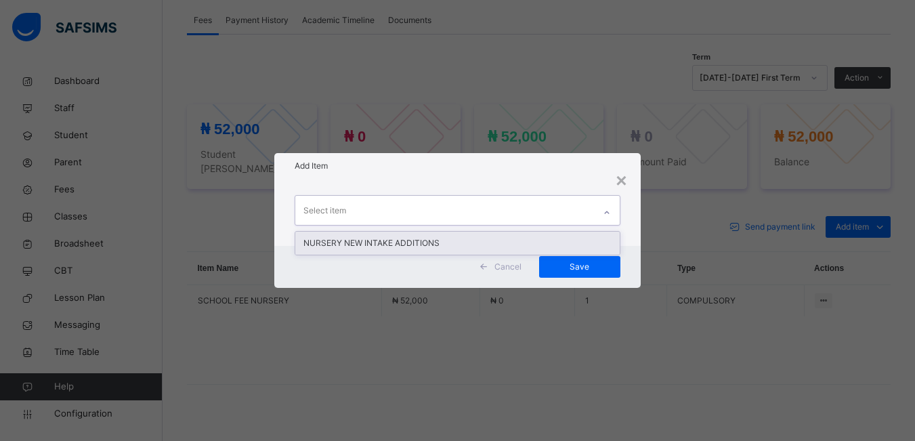
click at [421, 221] on div "Select item" at bounding box center [444, 210] width 298 height 28
click at [398, 247] on div "NURSERY NEW INTAKE ADDITIONS" at bounding box center [457, 243] width 324 height 23
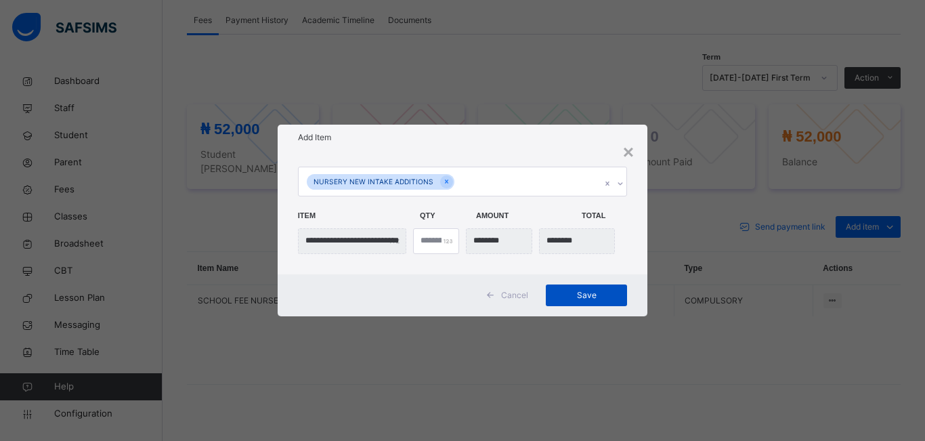
click at [593, 293] on span "Save" at bounding box center [586, 295] width 61 height 12
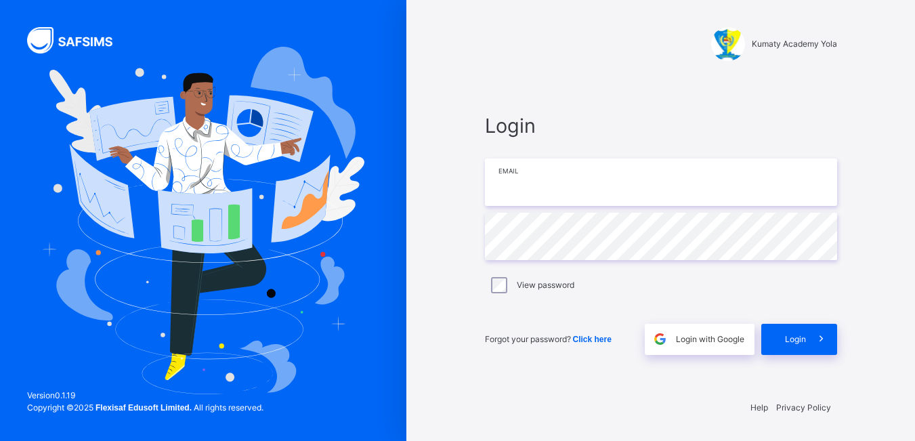
type input "**********"
